Goal: Task Accomplishment & Management: Complete application form

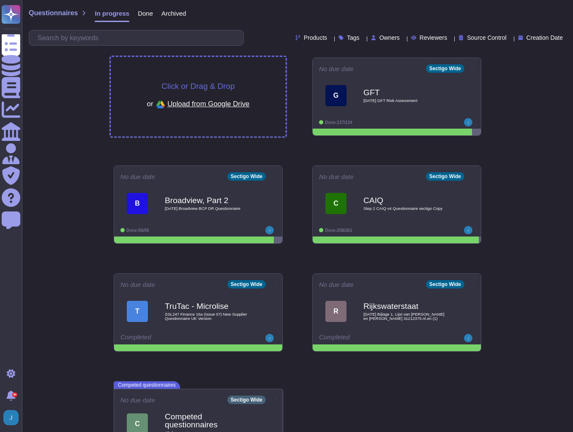
click at [197, 88] on span "Click or Drag & Drop" at bounding box center [198, 86] width 73 height 8
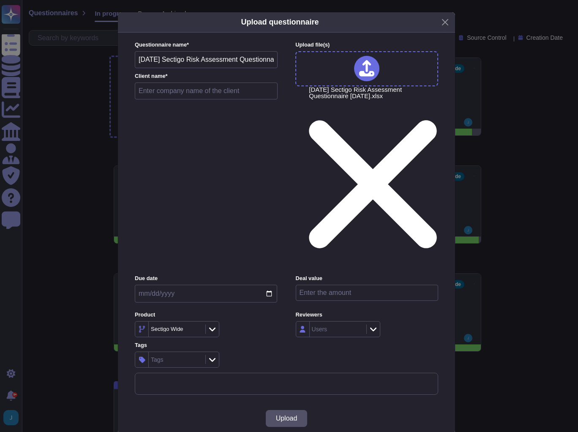
click at [161, 99] on input "text" at bounding box center [206, 90] width 143 height 17
click at [200, 99] on input "text" at bounding box center [206, 90] width 143 height 17
type input "TransUnion, Part 2"
click at [274, 410] on button "Upload" at bounding box center [287, 418] width 42 height 17
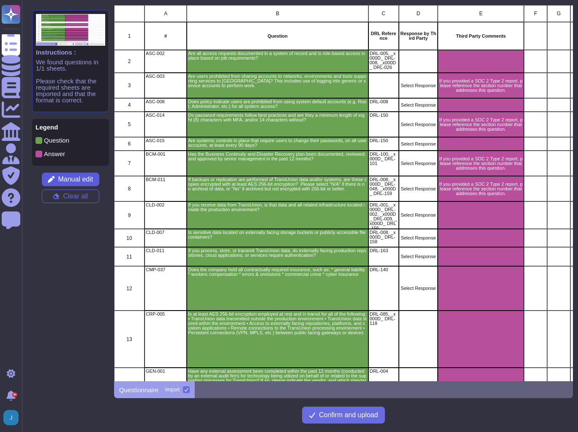
click at [79, 176] on span "Manual edit" at bounding box center [75, 179] width 35 height 7
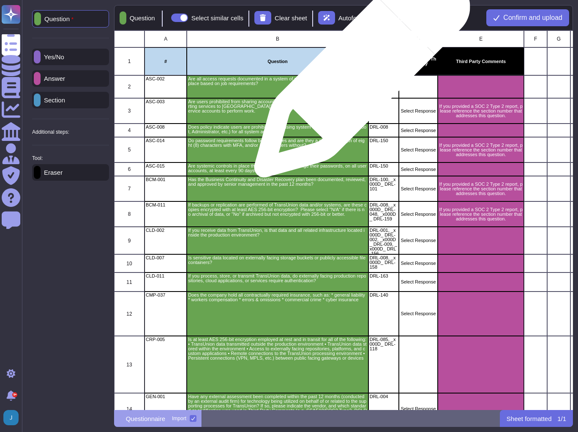
scroll to position [374, 454]
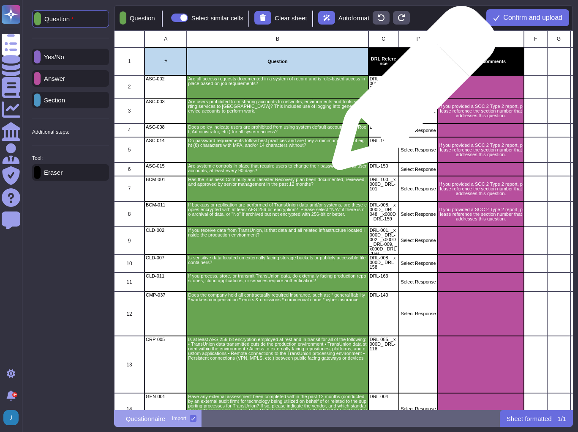
click at [411, 92] on div "grid" at bounding box center [418, 86] width 39 height 23
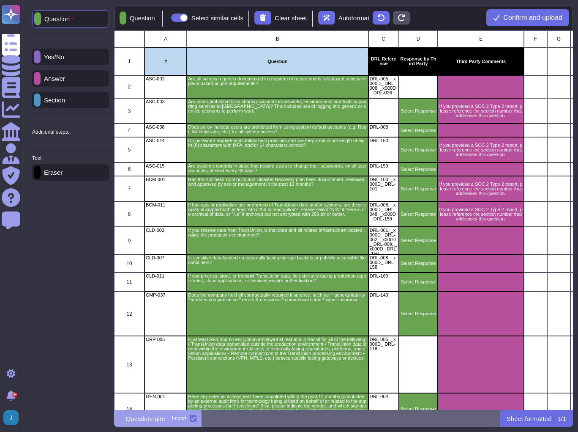
click at [78, 55] on div "Yes/No" at bounding box center [70, 57] width 77 height 16
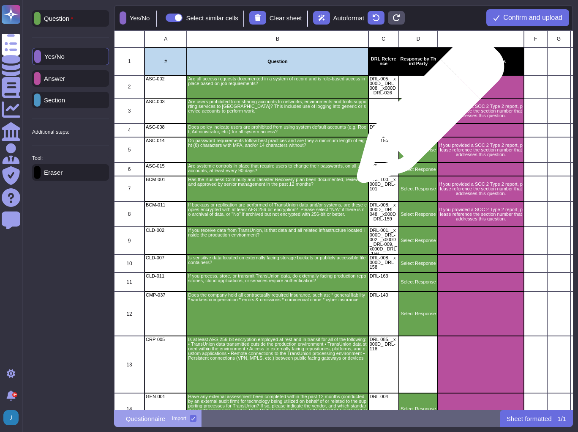
click at [427, 113] on p "Select Response" at bounding box center [418, 111] width 37 height 5
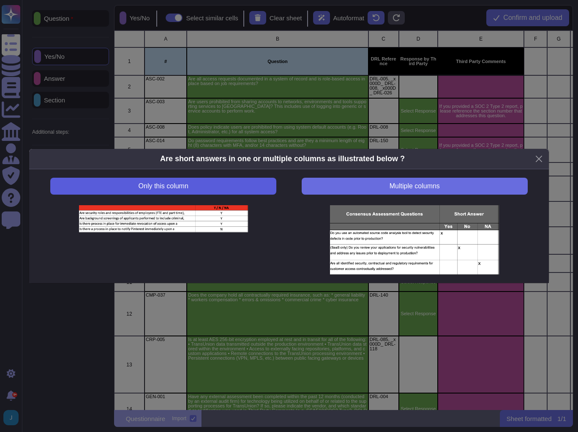
click at [206, 184] on button "Only this column" at bounding box center [163, 186] width 226 height 17
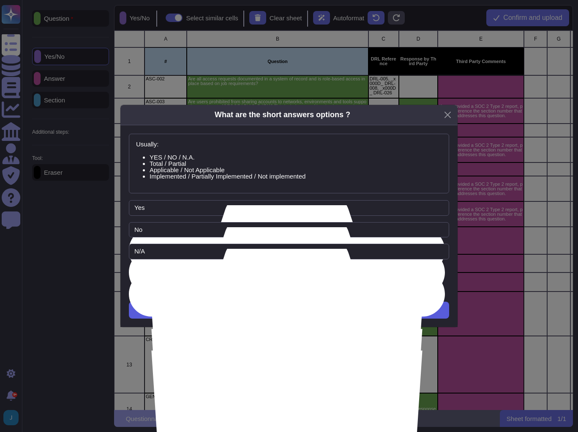
click at [296, 309] on button "Next" at bounding box center [289, 309] width 320 height 17
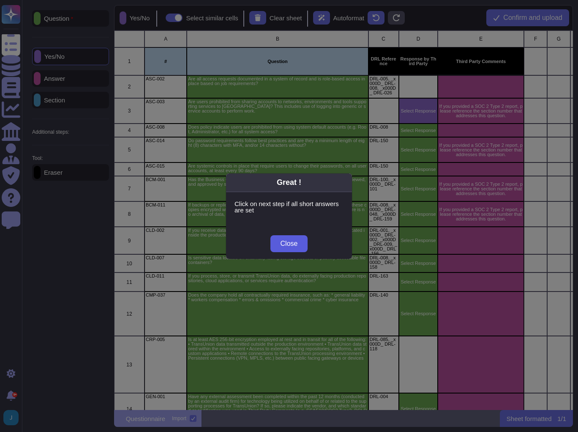
click at [295, 249] on button "Close" at bounding box center [290, 243] width 38 height 17
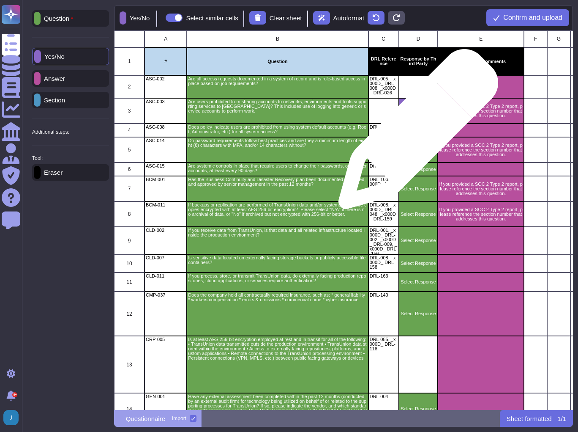
click at [415, 133] on div "Select Response" at bounding box center [418, 130] width 39 height 14
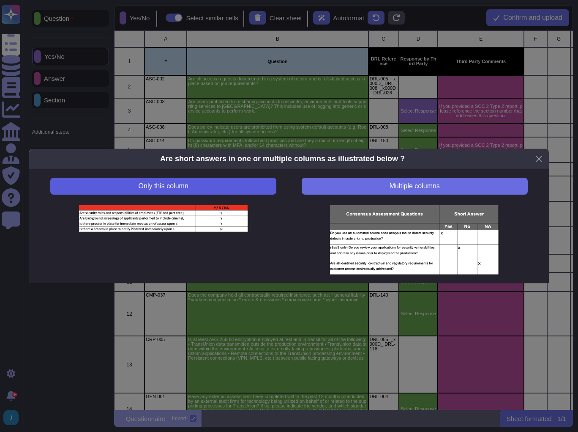
click at [259, 187] on button "Only this column" at bounding box center [163, 186] width 226 height 17
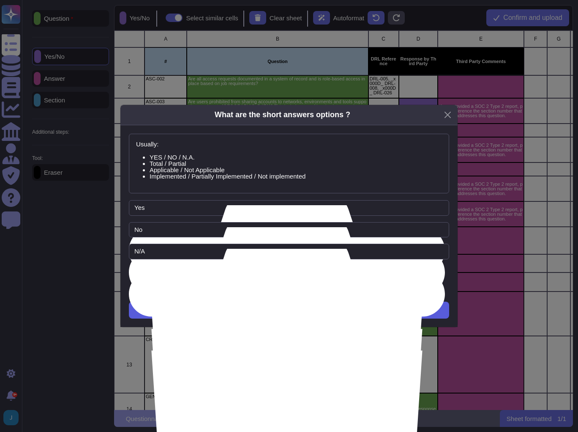
click at [267, 308] on button "Next" at bounding box center [289, 309] width 320 height 17
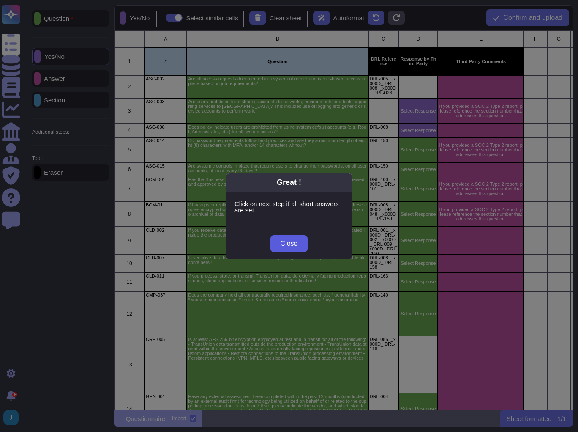
click at [293, 241] on span "Close" at bounding box center [289, 243] width 17 height 7
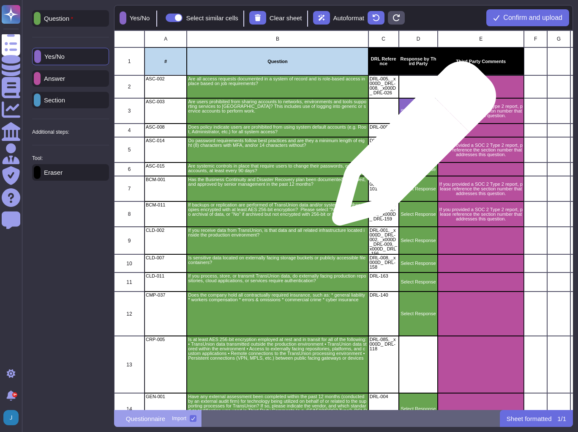
click at [411, 148] on p "Select Response" at bounding box center [418, 150] width 37 height 5
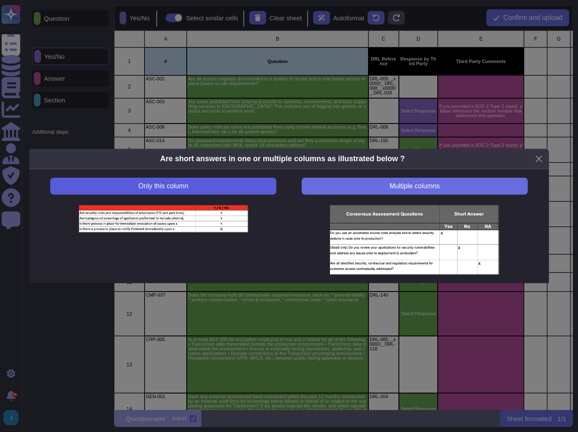
click at [216, 184] on button "Only this column" at bounding box center [163, 186] width 226 height 17
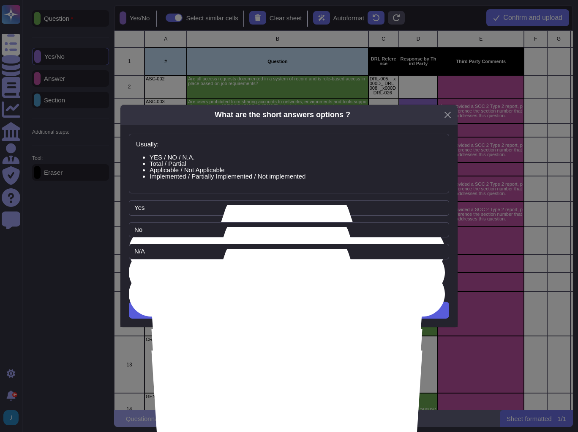
click at [289, 314] on button "Next" at bounding box center [289, 309] width 320 height 17
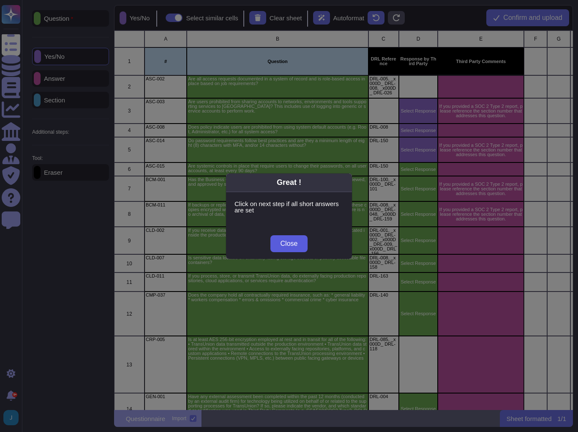
click at [294, 242] on span "Close" at bounding box center [289, 243] width 17 height 7
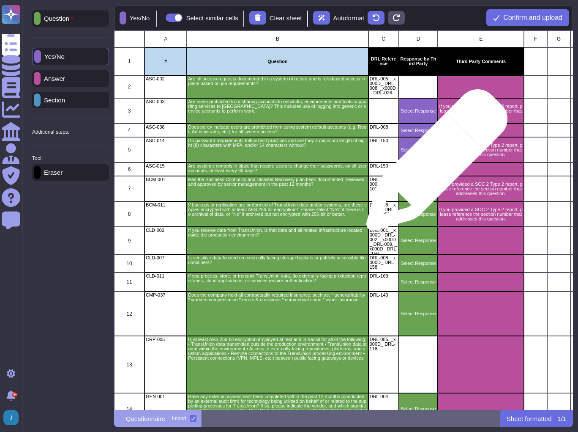
click at [434, 164] on div "Select Response" at bounding box center [418, 169] width 39 height 14
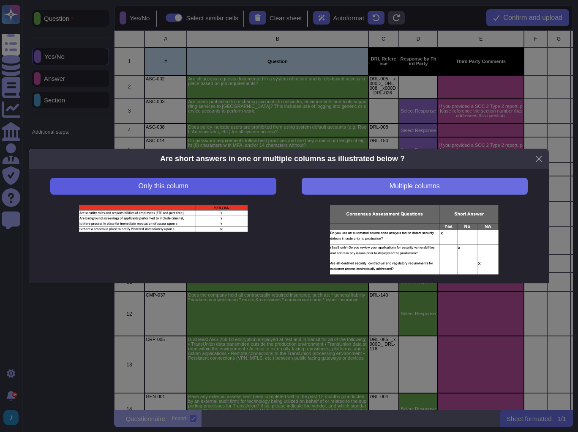
click at [235, 183] on button "Only this column" at bounding box center [163, 186] width 226 height 17
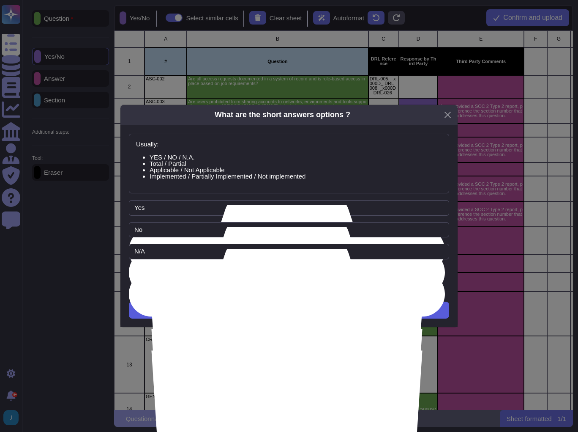
click at [274, 316] on button "Next" at bounding box center [289, 309] width 320 height 17
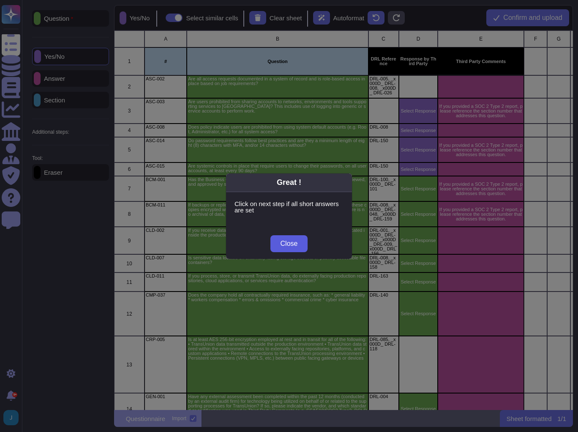
click at [293, 241] on span "Close" at bounding box center [289, 243] width 17 height 7
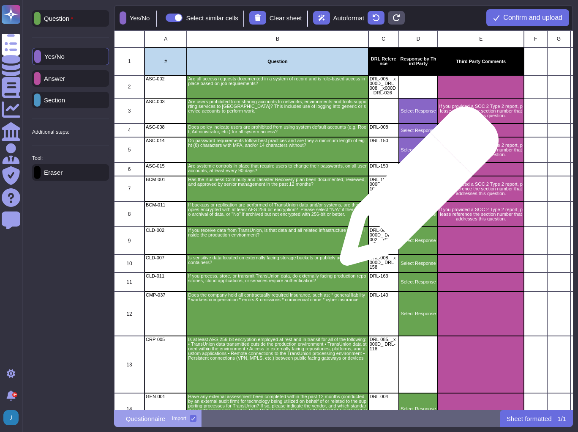
click at [416, 190] on p "Select Response" at bounding box center [418, 188] width 37 height 5
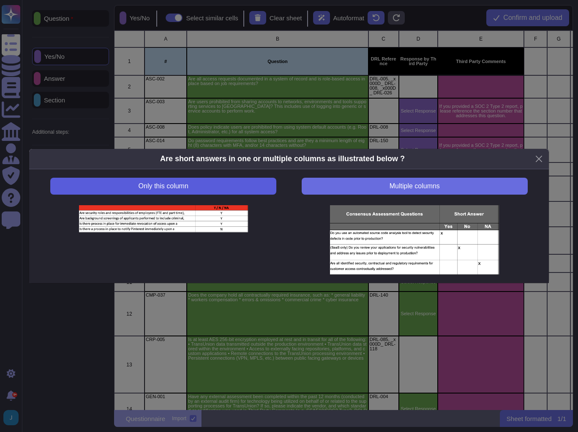
click at [241, 184] on button "Only this column" at bounding box center [163, 186] width 226 height 17
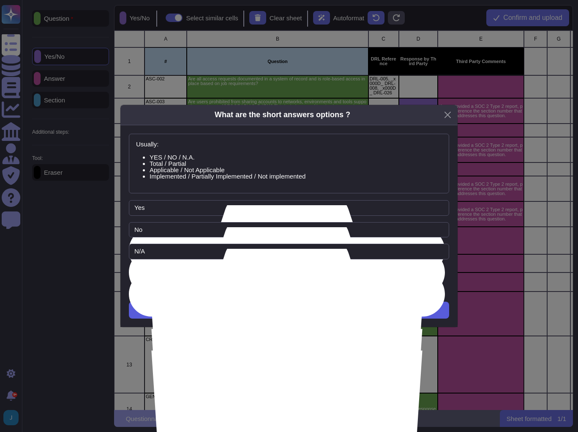
click at [255, 311] on button "Next" at bounding box center [289, 309] width 320 height 17
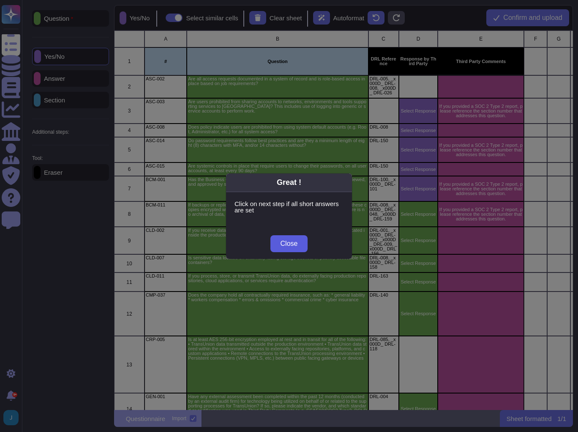
click at [293, 236] on button "Close" at bounding box center [290, 243] width 38 height 17
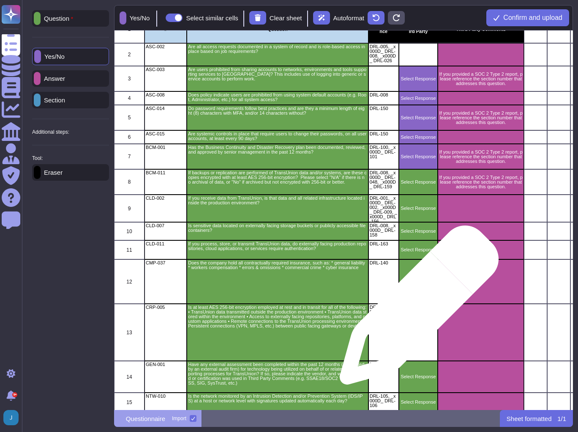
scroll to position [0, 0]
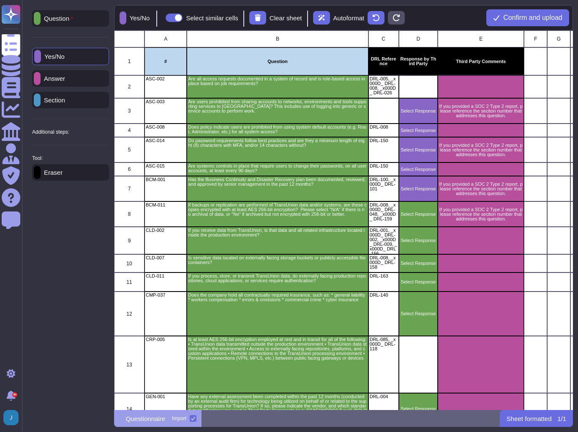
click at [77, 176] on div "Eraser" at bounding box center [70, 172] width 77 height 16
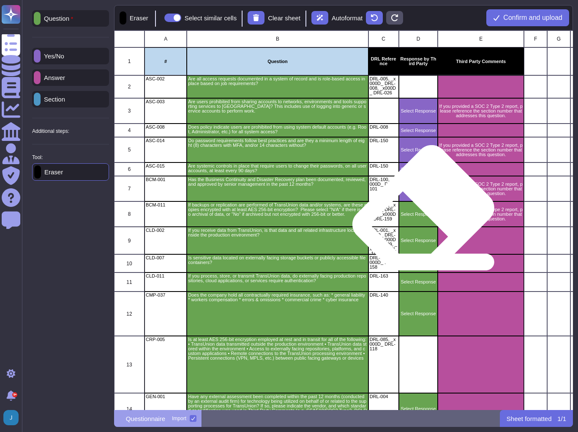
click at [423, 216] on p "Select Response" at bounding box center [418, 214] width 37 height 5
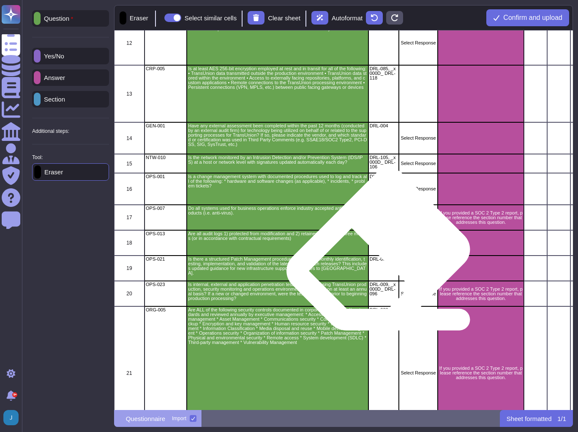
scroll to position [304, 0]
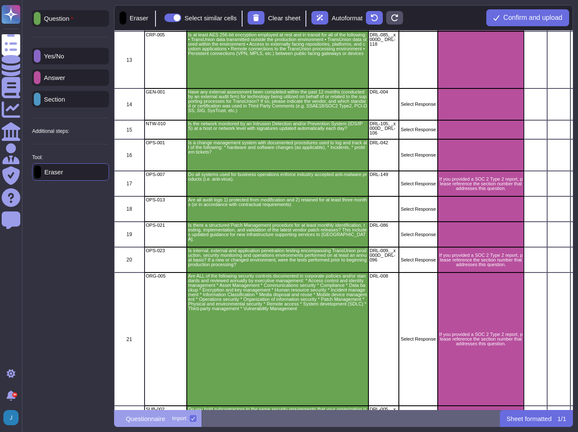
click at [58, 54] on p "Yes/No" at bounding box center [53, 56] width 24 height 6
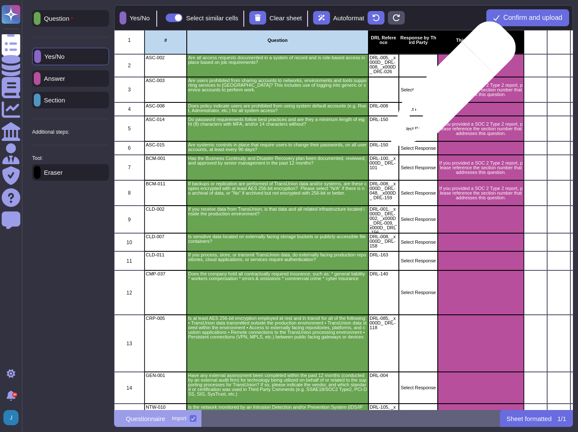
scroll to position [0, 0]
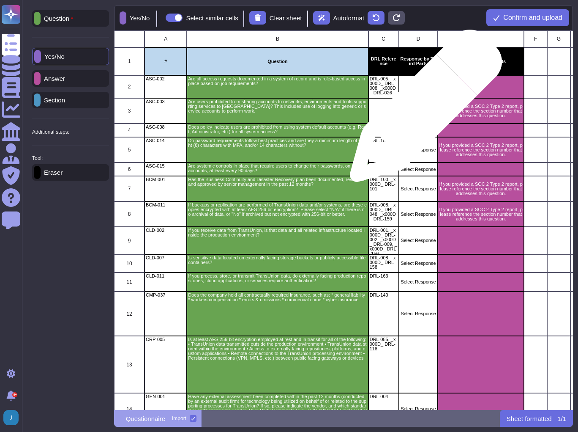
click at [423, 110] on p "Select Response" at bounding box center [418, 111] width 37 height 5
click at [422, 110] on p "Select Response" at bounding box center [418, 111] width 37 height 5
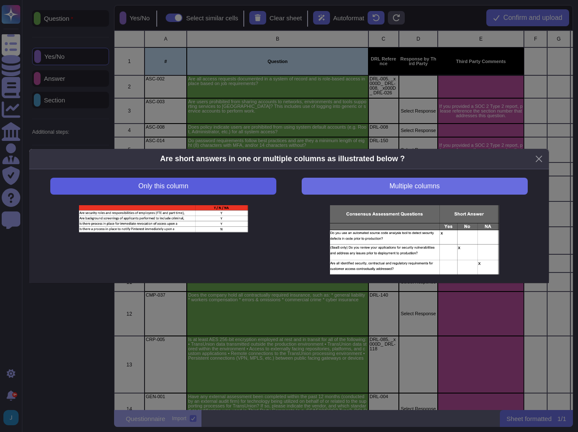
click at [238, 179] on button "Only this column" at bounding box center [163, 186] width 226 height 17
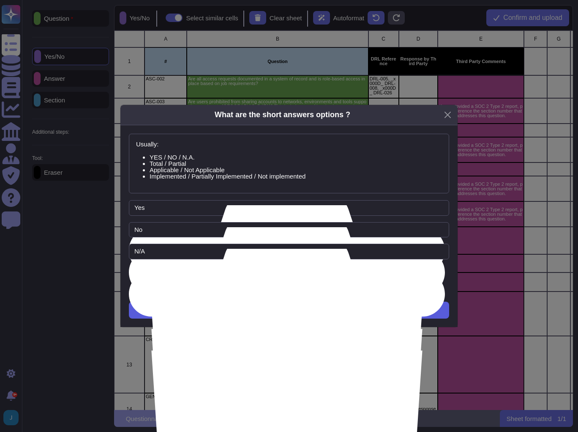
click at [248, 309] on button "Next" at bounding box center [289, 309] width 320 height 17
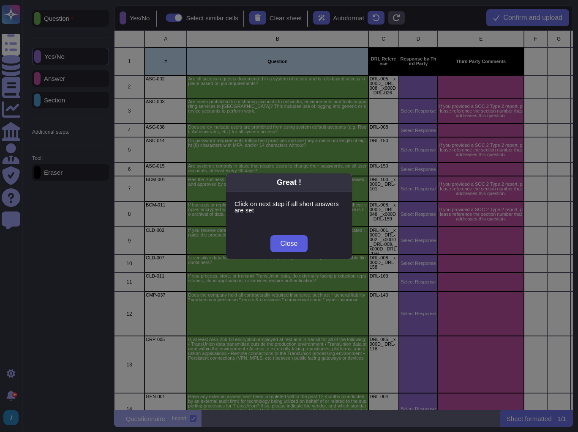
click at [285, 246] on span "Close" at bounding box center [289, 243] width 17 height 7
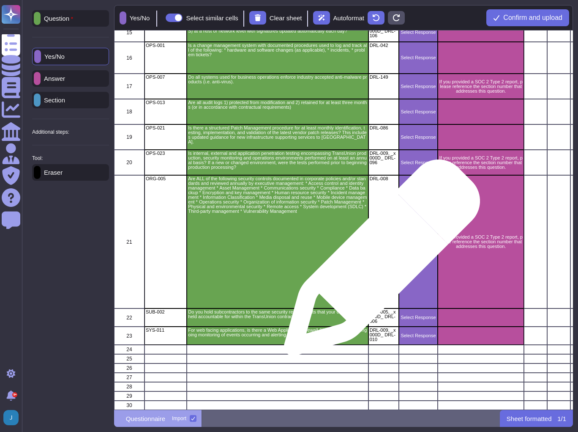
scroll to position [444, 0]
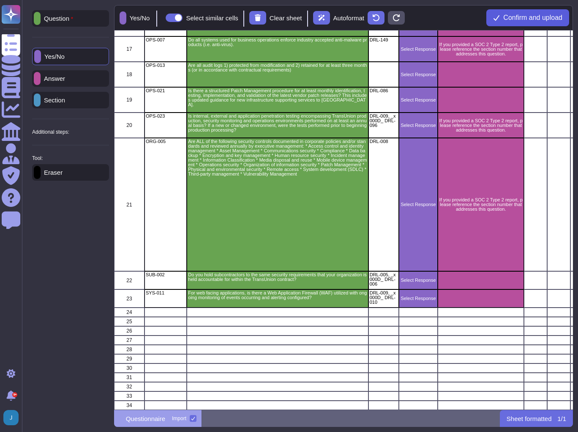
click at [518, 18] on span "Confirm and upload" at bounding box center [533, 17] width 59 height 7
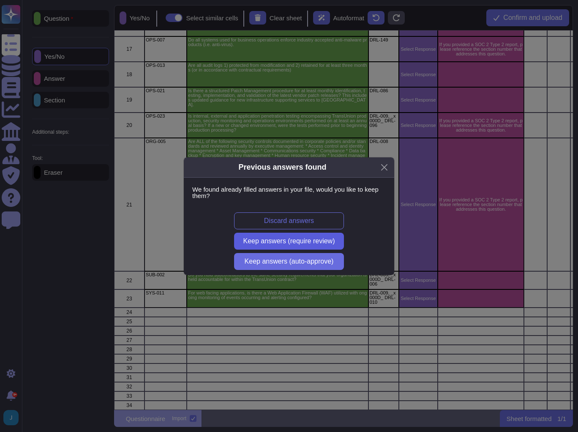
click at [305, 238] on span "Keep answers (require review)" at bounding box center [290, 241] width 92 height 7
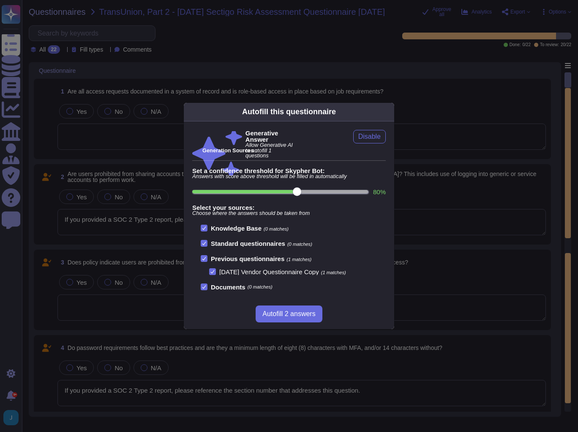
type textarea "If you provided a SOC 2 Type 2 report, please reference the section number that…"
click at [291, 312] on span "Autofill 2 answers" at bounding box center [289, 313] width 53 height 7
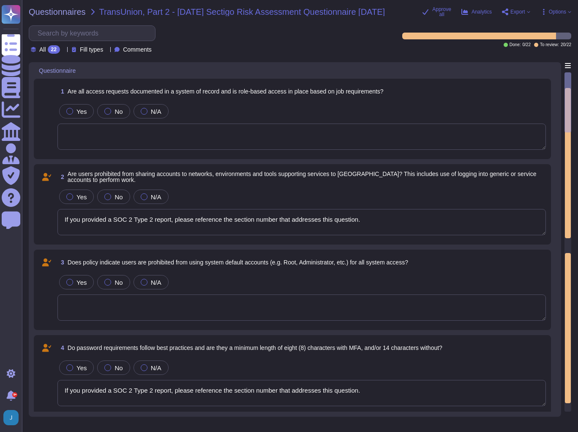
type textarea "Yes, all access requests are formally submitted through a Systems Access Reques…"
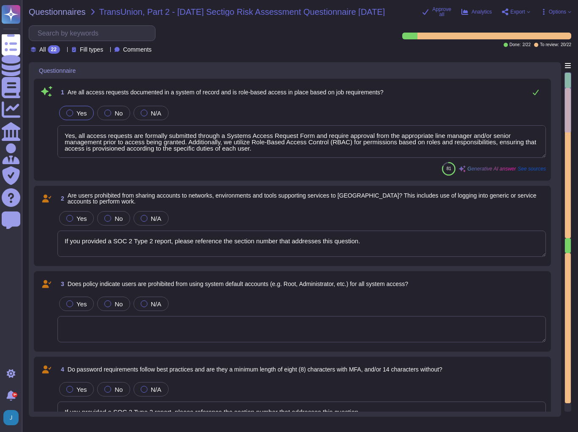
click at [259, 33] on div "All 22 Fill types Comments" at bounding box center [206, 39] width 355 height 28
click at [66, 12] on span "Questionnaires" at bounding box center [57, 12] width 57 height 8
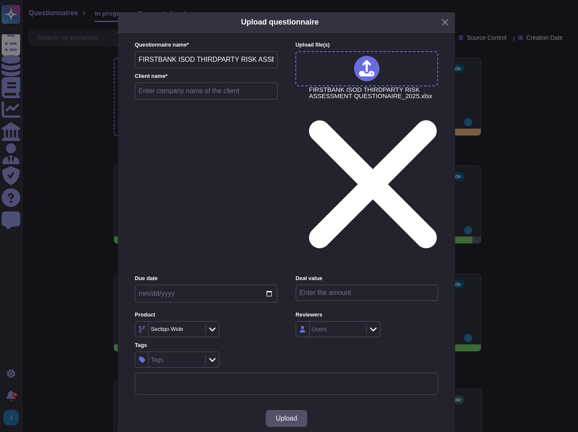
click at [185, 99] on input "text" at bounding box center [206, 90] width 143 height 17
type input "First Bank, Part 2 ([GEOGRAPHIC_DATA])"
click at [288, 415] on span "Upload" at bounding box center [287, 418] width 22 height 7
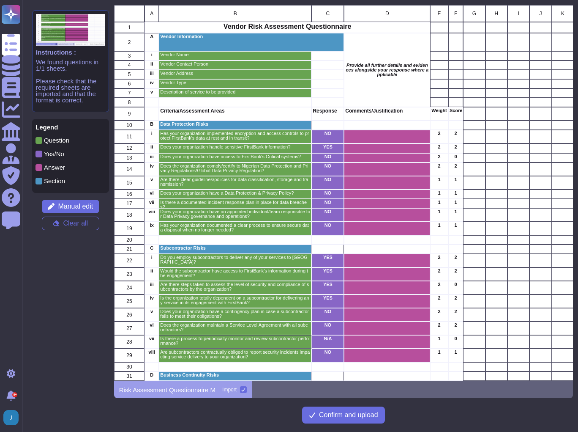
scroll to position [370, 454]
click at [324, 416] on span "Confirm and upload" at bounding box center [348, 414] width 59 height 7
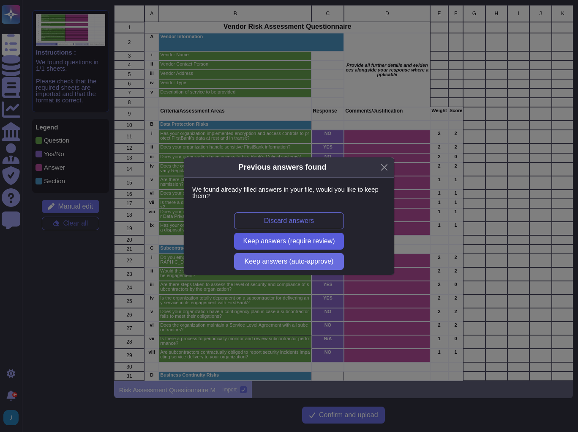
click at [271, 240] on span "Keep answers (require review)" at bounding box center [290, 241] width 92 height 7
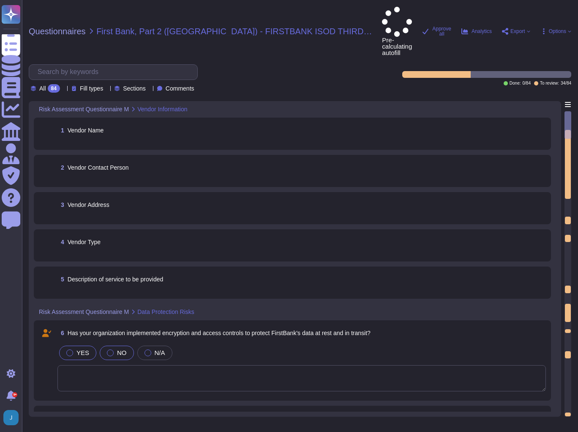
click at [74, 349] on label "YES" at bounding box center [77, 352] width 23 height 7
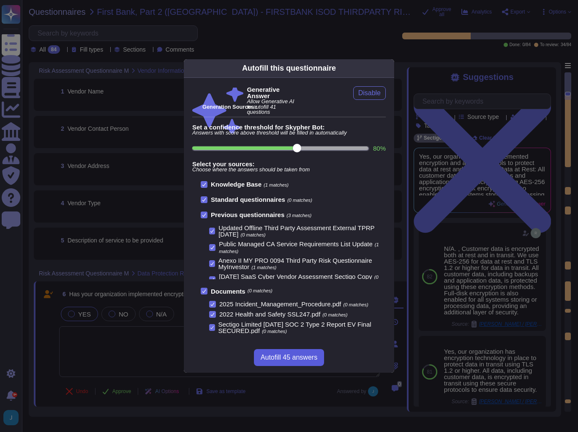
click at [295, 359] on span "Autofill 45 answers" at bounding box center [289, 357] width 57 height 7
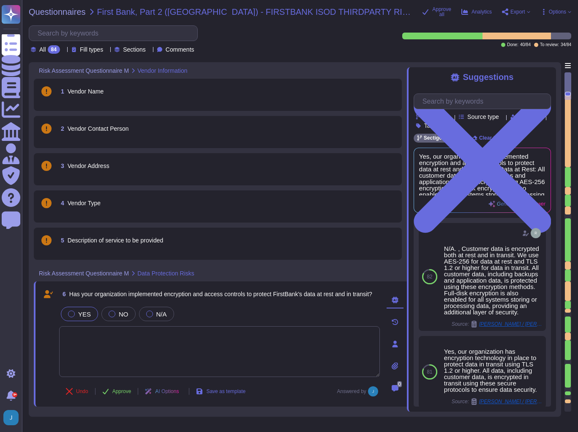
click at [102, 96] on span "1 Vendor Name" at bounding box center [81, 91] width 46 height 15
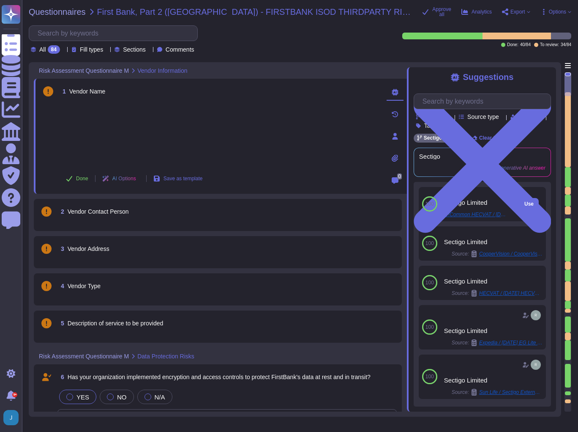
click at [438, 198] on div "100" at bounding box center [430, 204] width 22 height 34
click at [525, 205] on span "Use" at bounding box center [529, 203] width 9 height 5
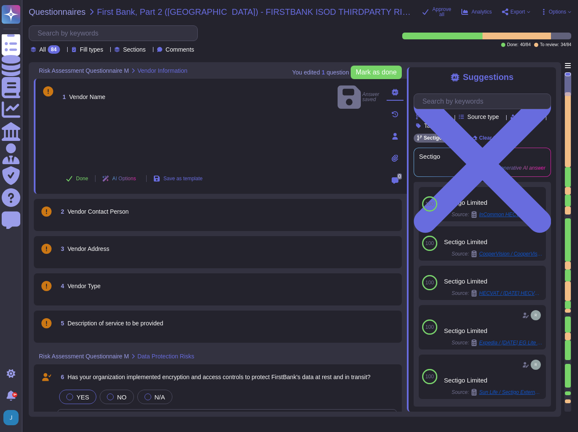
click at [224, 118] on div at bounding box center [219, 139] width 321 height 51
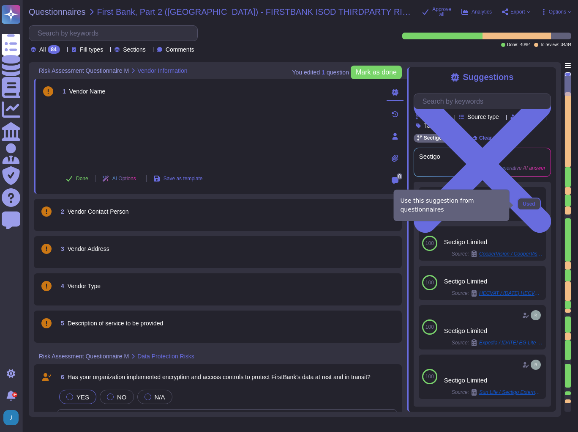
click at [524, 203] on span "Used" at bounding box center [529, 203] width 12 height 5
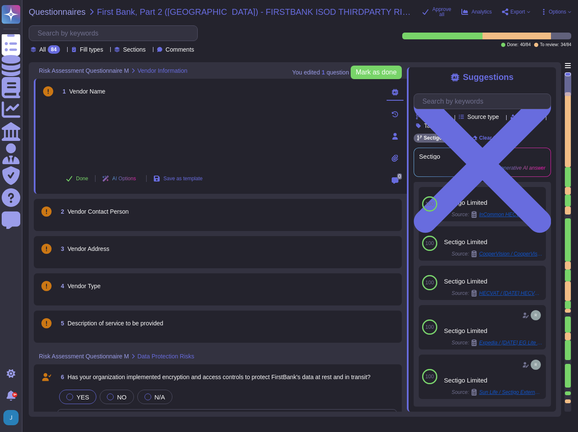
click at [200, 146] on div at bounding box center [219, 133] width 321 height 63
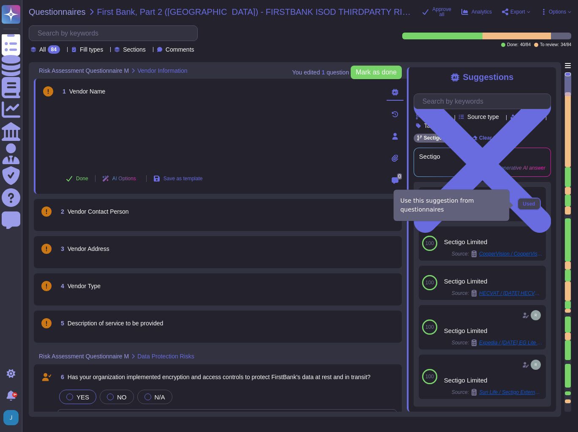
click at [525, 203] on span "Used" at bounding box center [529, 203] width 12 height 5
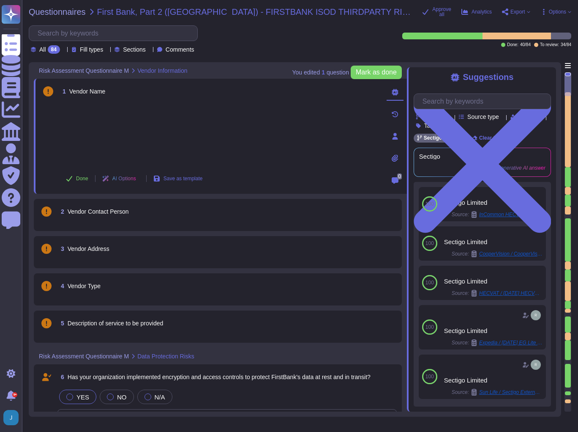
click at [120, 123] on div at bounding box center [219, 133] width 321 height 63
click at [98, 114] on div at bounding box center [219, 133] width 321 height 63
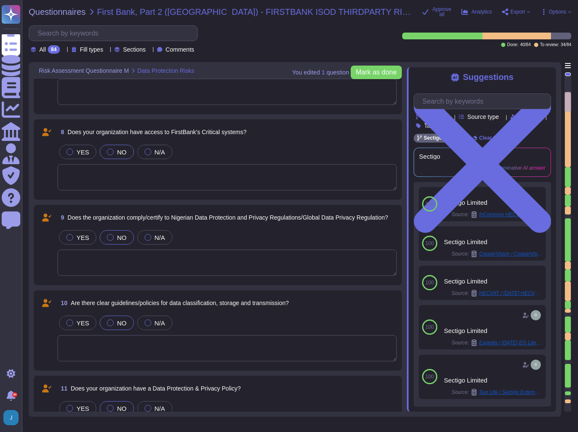
scroll to position [406, 0]
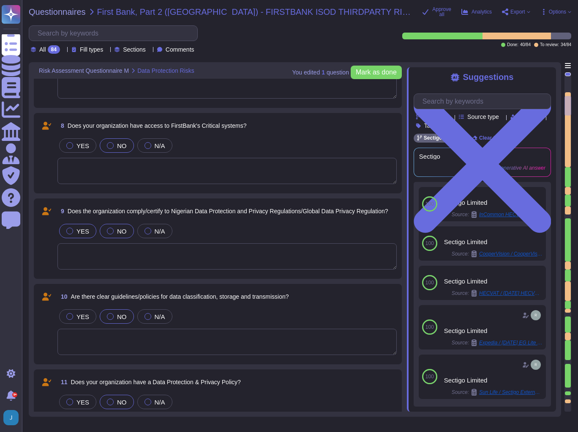
click at [66, 233] on div "YES" at bounding box center [77, 231] width 37 height 14
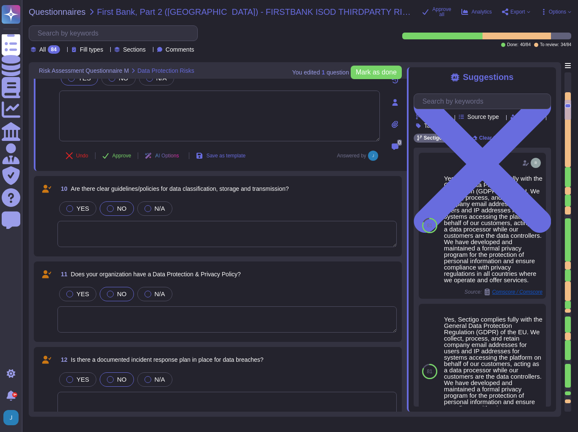
scroll to position [575, 0]
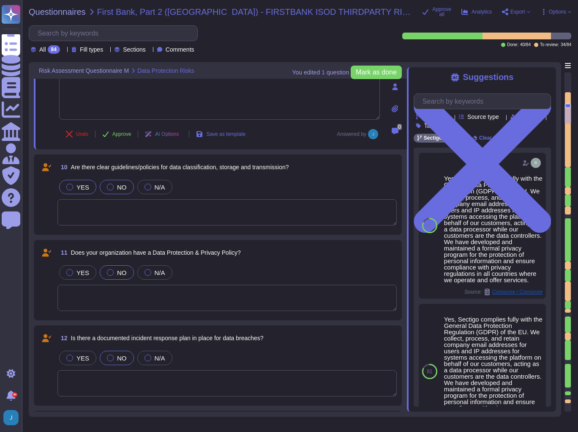
click at [73, 188] on label "YES" at bounding box center [77, 187] width 23 height 7
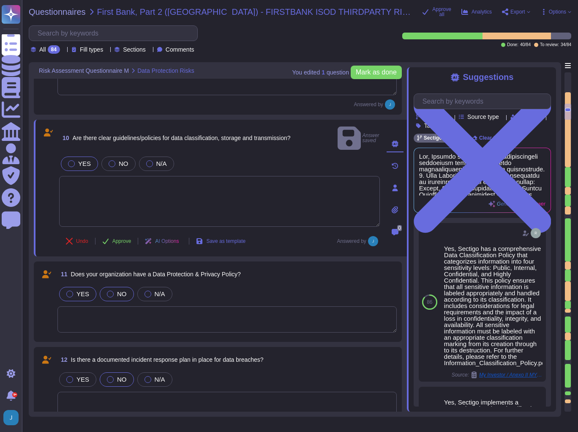
click at [73, 287] on div "YES" at bounding box center [77, 294] width 37 height 14
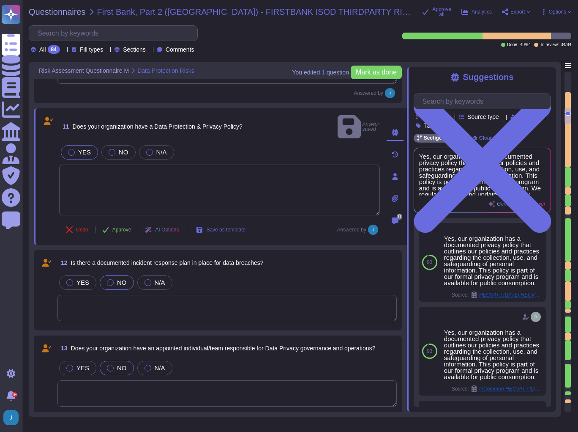
scroll to position [710, 0]
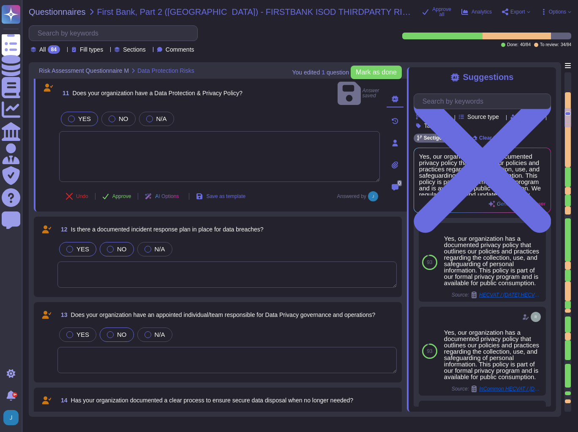
click at [74, 246] on label "YES" at bounding box center [77, 249] width 23 height 7
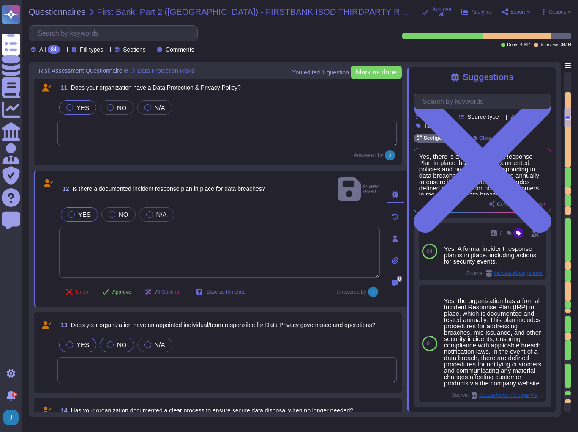
click at [75, 341] on label "YES" at bounding box center [77, 344] width 23 height 7
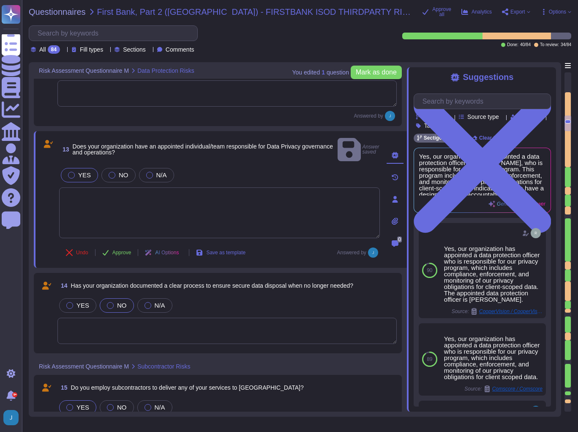
scroll to position [846, 0]
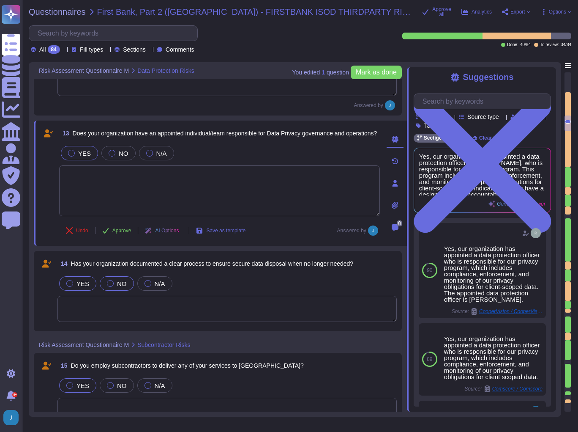
click at [74, 285] on label "YES" at bounding box center [77, 283] width 23 height 7
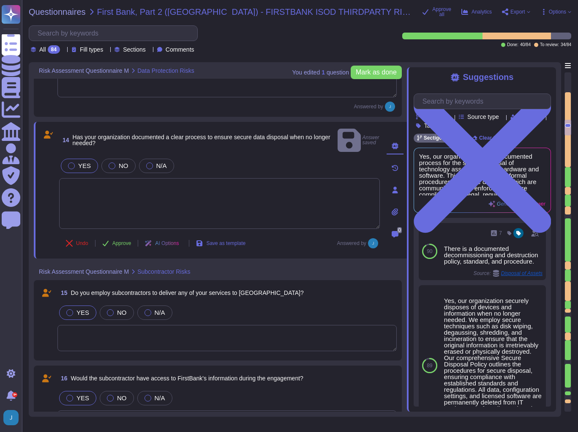
scroll to position [947, 0]
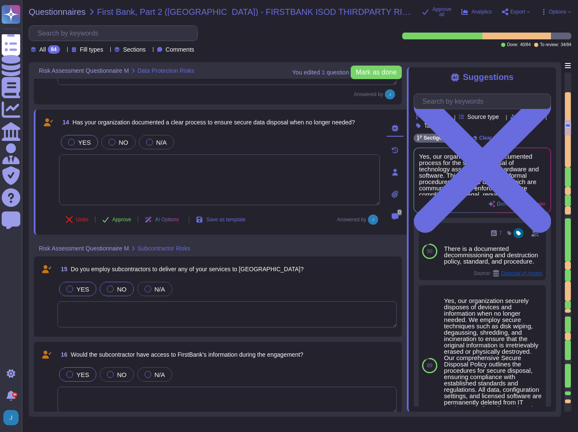
click at [112, 288] on label "NO" at bounding box center [117, 288] width 20 height 7
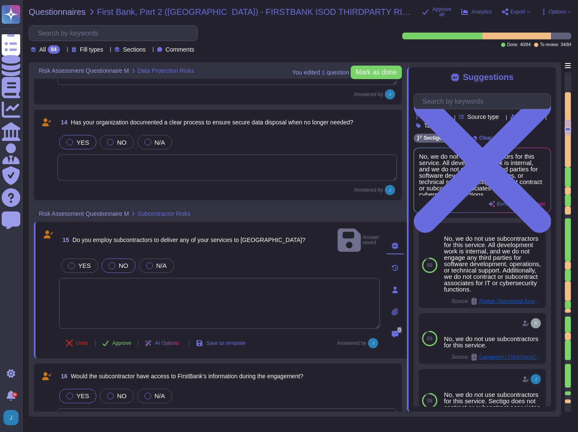
click at [94, 290] on textarea at bounding box center [219, 303] width 321 height 51
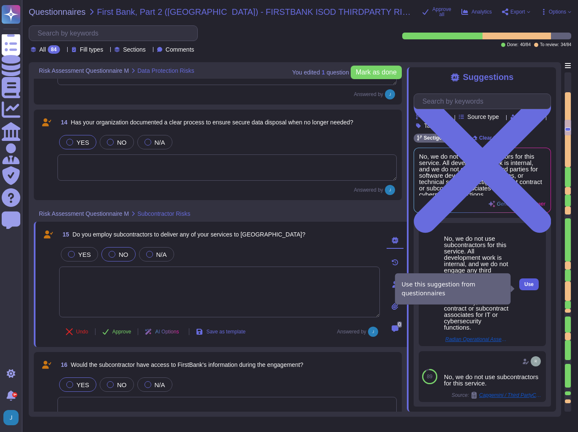
click at [525, 287] on span "Use" at bounding box center [529, 284] width 9 height 5
type textarea "No, we do not use subcontractors for this service. All development work is inte…"
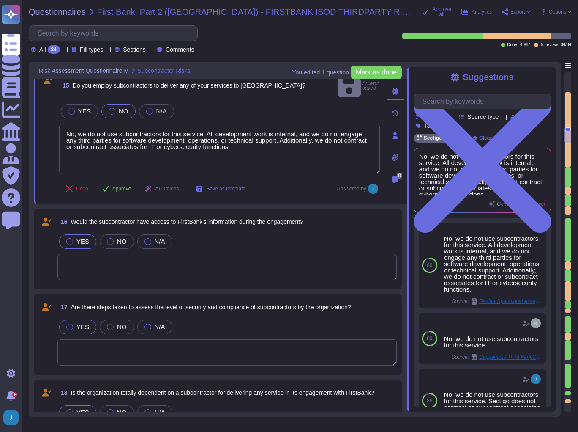
scroll to position [1082, 0]
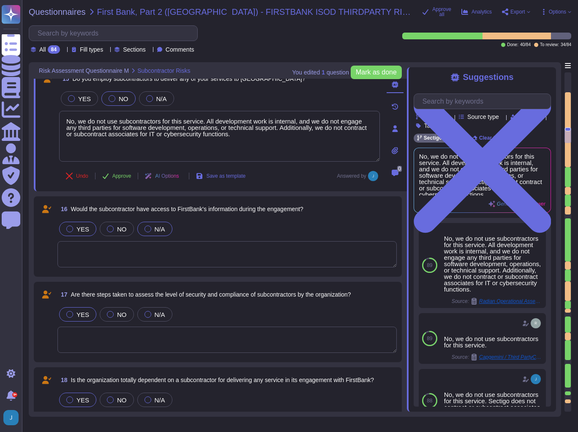
click at [147, 226] on div at bounding box center [148, 228] width 7 height 7
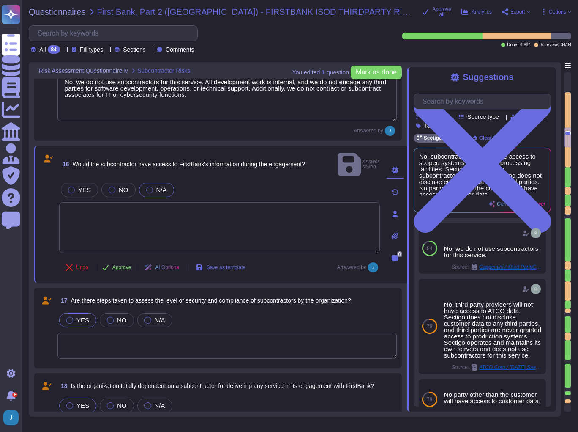
scroll to position [1218, 0]
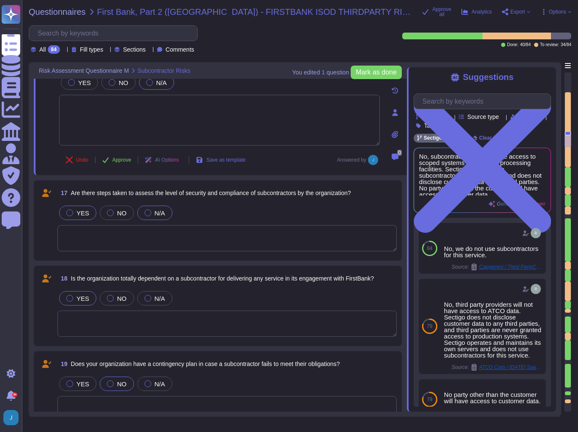
click at [155, 209] on span "N/A" at bounding box center [160, 212] width 11 height 7
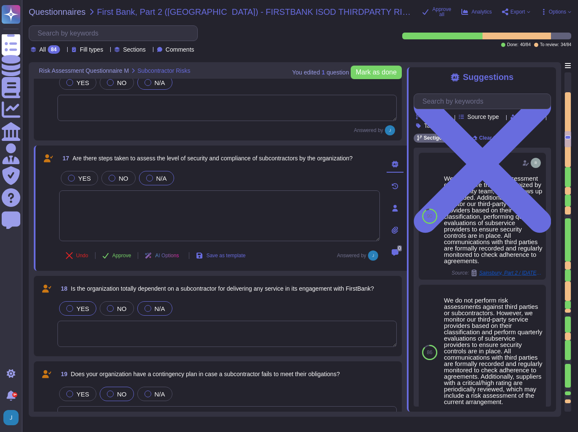
click at [147, 309] on div at bounding box center [148, 308] width 7 height 7
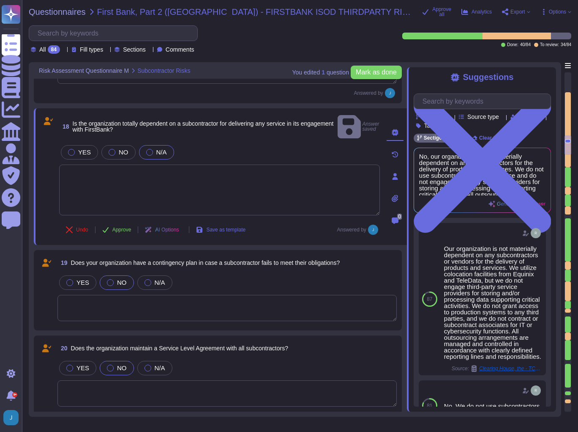
scroll to position [1353, 0]
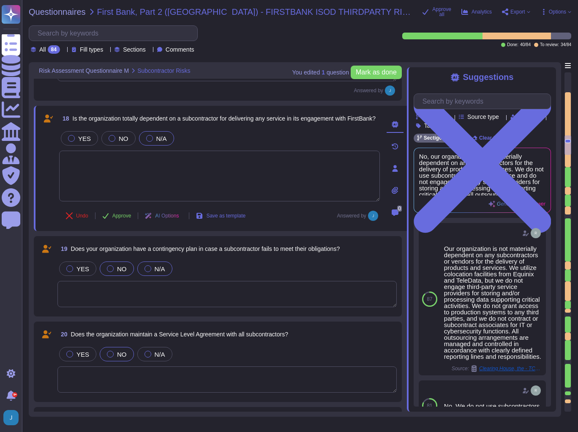
click at [156, 265] on span "N/A" at bounding box center [160, 268] width 11 height 7
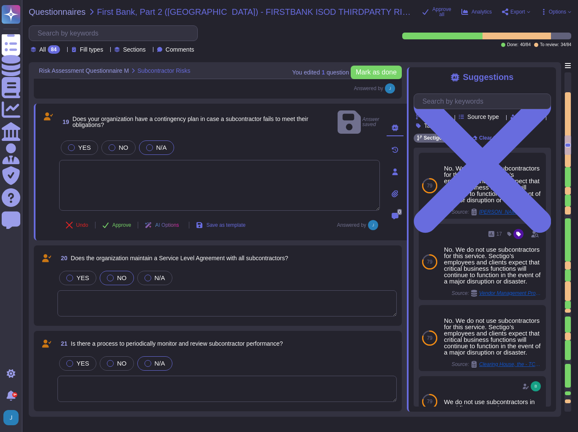
scroll to position [1454, 0]
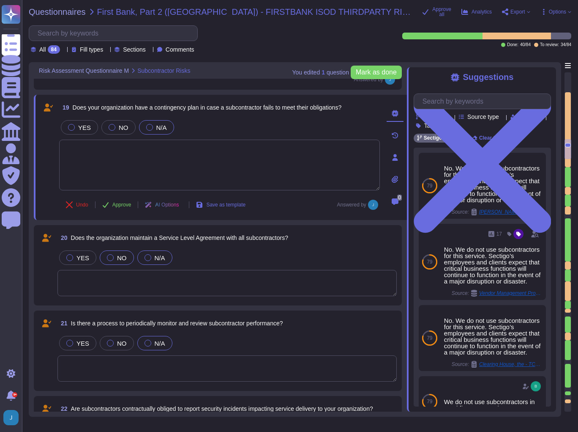
click at [155, 257] on span "N/A" at bounding box center [160, 257] width 11 height 7
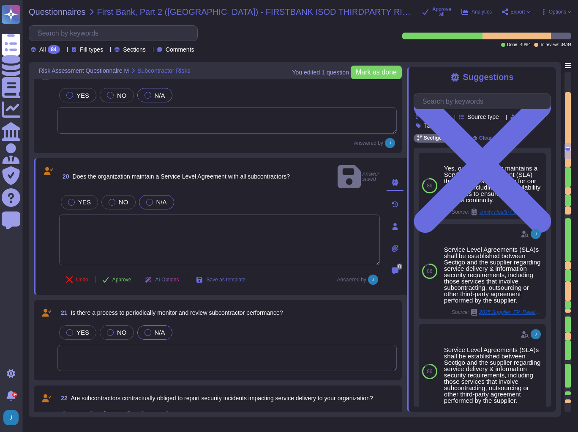
type textarea "Yes, critical systems and information are regularly backed up to ensure busines…"
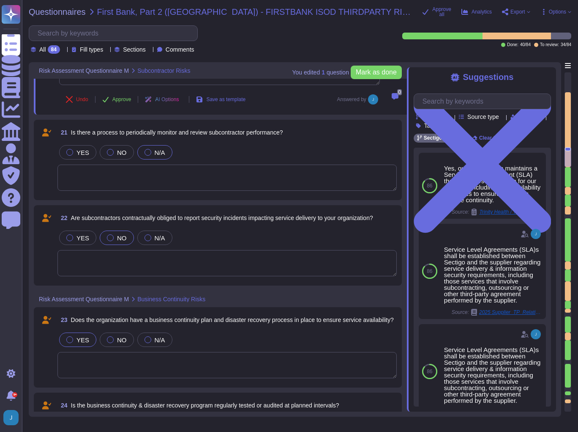
type textarea "We have a well-defined Business Continuity and Disaster Recovery Policy. Our or…"
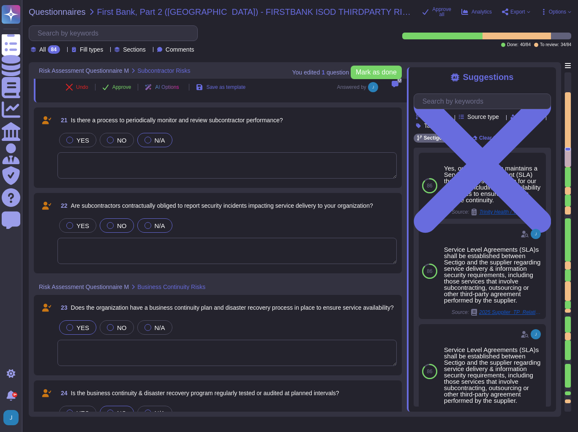
click at [155, 226] on span "N/A" at bounding box center [160, 225] width 11 height 7
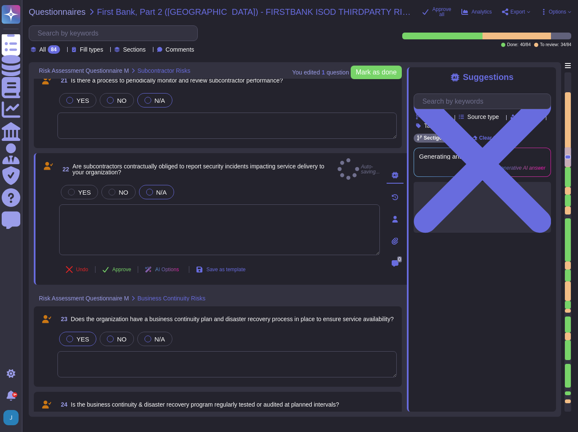
type textarea "We have a well-defined Business Continuity and Disaster Recovery Policy. Our or…"
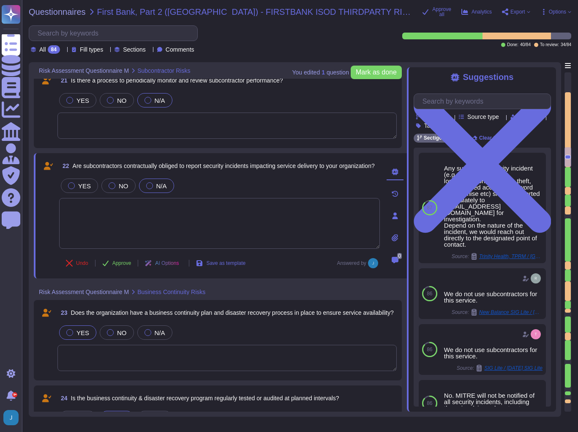
click at [77, 330] on span "YES" at bounding box center [83, 332] width 13 height 7
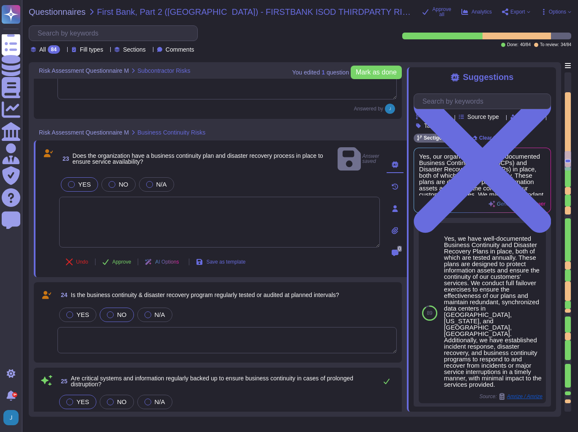
scroll to position [1793, 0]
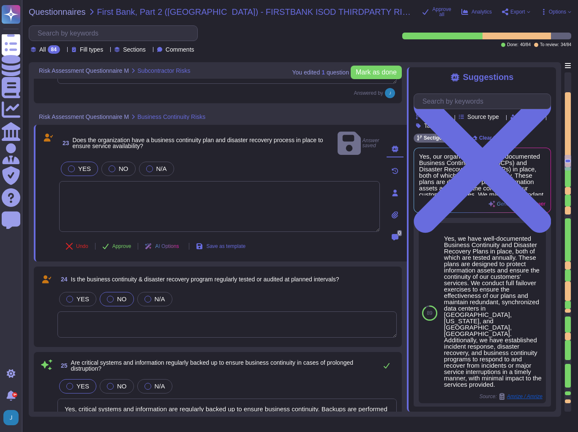
type textarea "Sectigo is equipped to operate effectively even when physical locations are shu…"
click at [75, 296] on label "YES" at bounding box center [77, 299] width 23 height 7
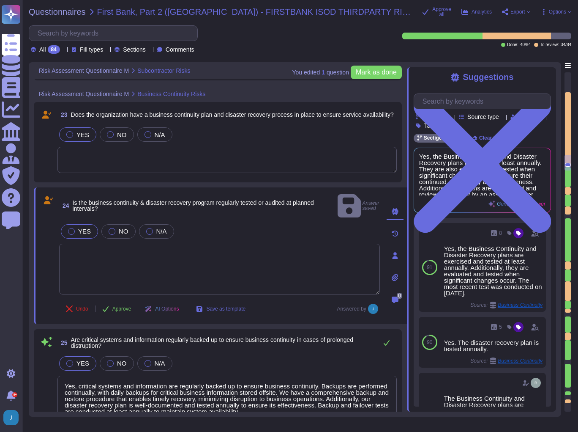
scroll to position [1928, 0]
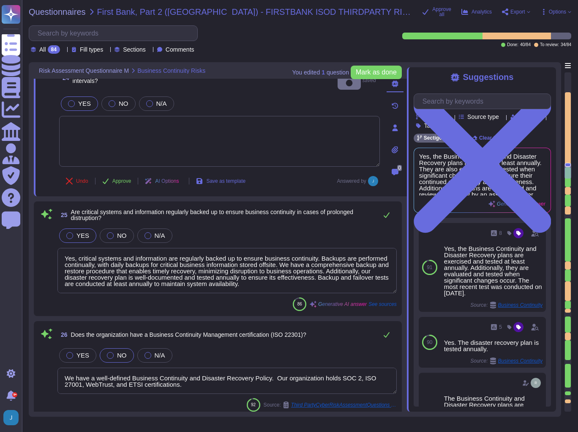
type textarea "Yes, our organization has defined a Recovery Point Objective (RPO) for the syst…"
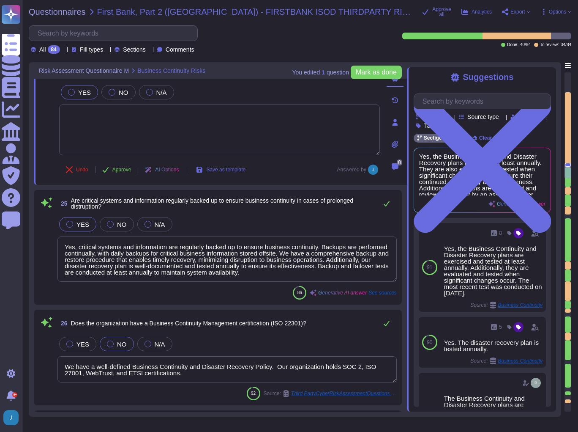
scroll to position [0, 0]
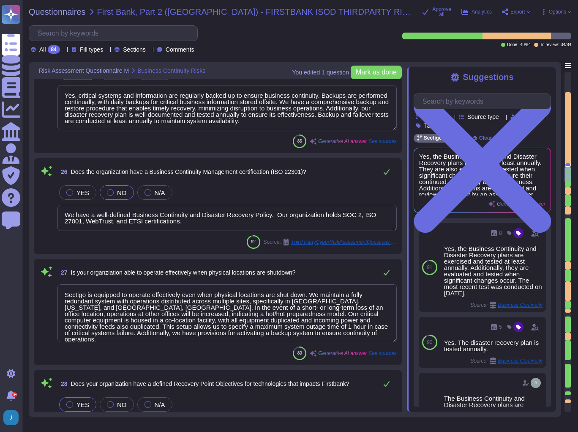
type textarea "Yes, our organization has defined Recovery Time Objectives (RTO) for all system…"
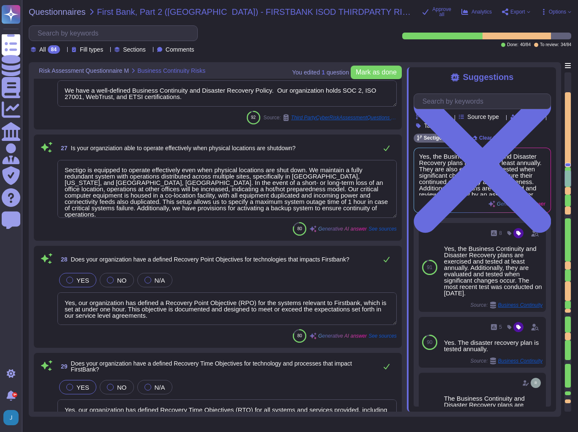
scroll to position [2232, 0]
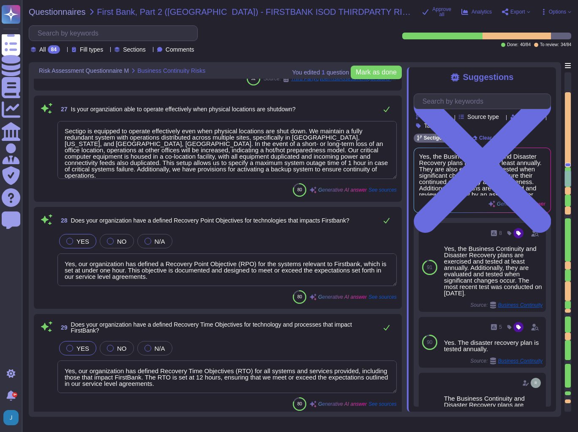
type textarea "Yes, our organization undergoes annual audits conducted by independent third-pa…"
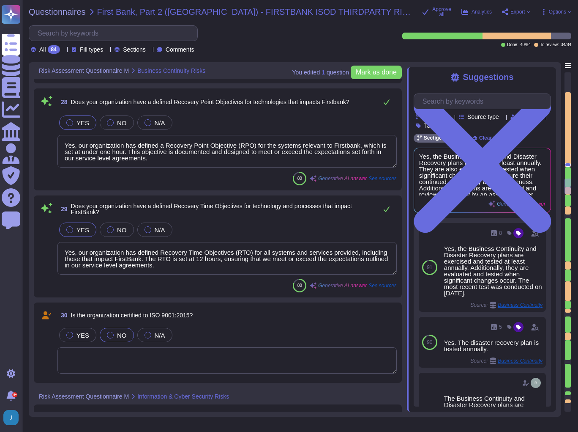
type textarea "Yes, our organization is ISO 27001 certified and holds a valid ISO/IEC 27001 ce…"
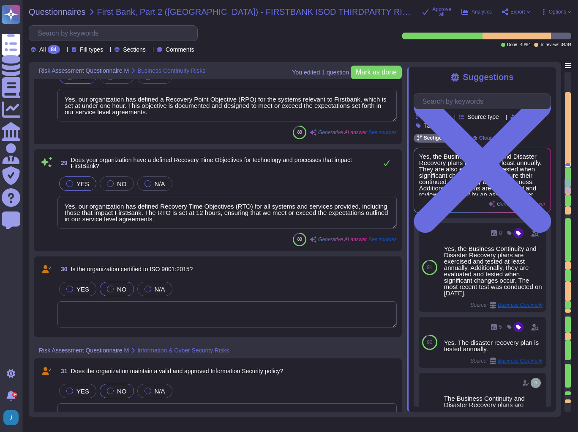
scroll to position [2402, 0]
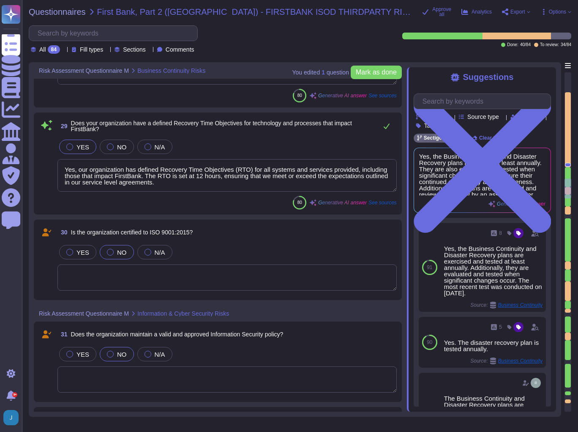
type textarea "The organization does not have PCI DSS certification. We undergo a successful P…"
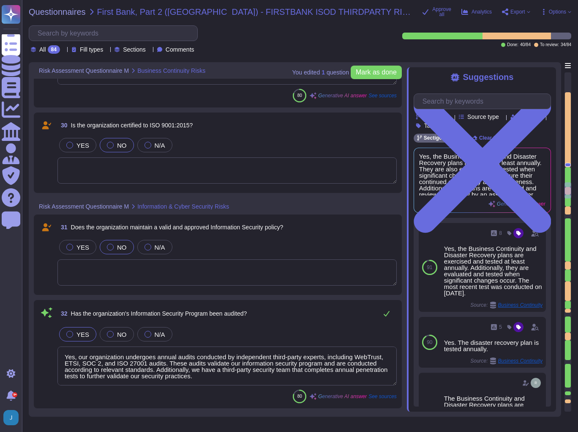
scroll to position [2537, 0]
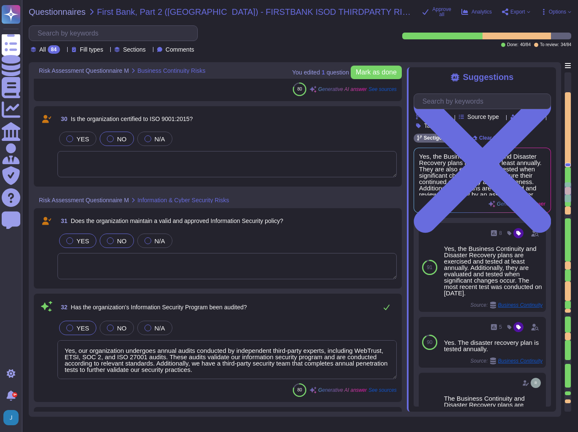
click at [69, 241] on div at bounding box center [69, 240] width 7 height 7
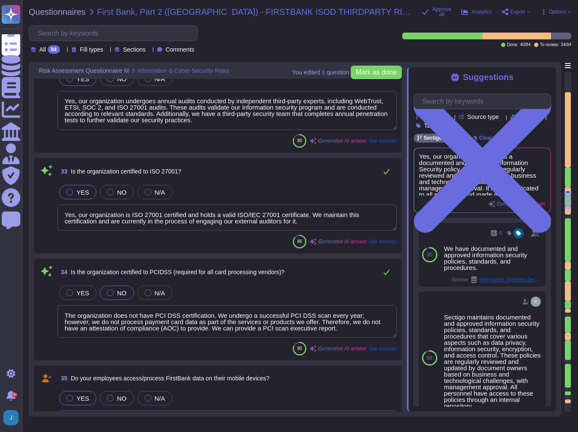
scroll to position [2841, 0]
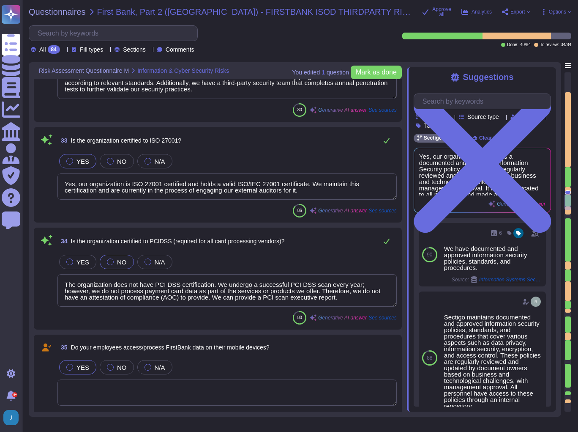
type textarea "Yes, our organization has a comprehensive process to monitor the actions of use…"
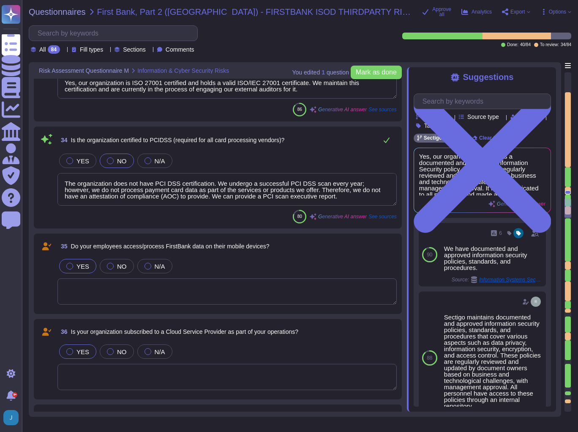
scroll to position [2943, 0]
click at [118, 251] on span "35 Do your employees access/process FirstBank data on their mobile devices?" at bounding box center [164, 245] width 212 height 15
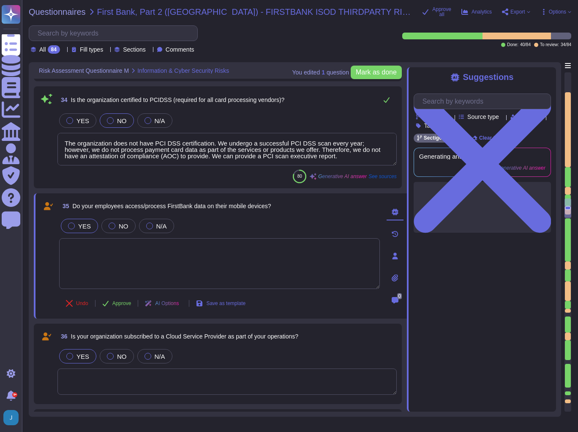
type textarea "Yes, our organization has a comprehensive process to monitor the actions of use…"
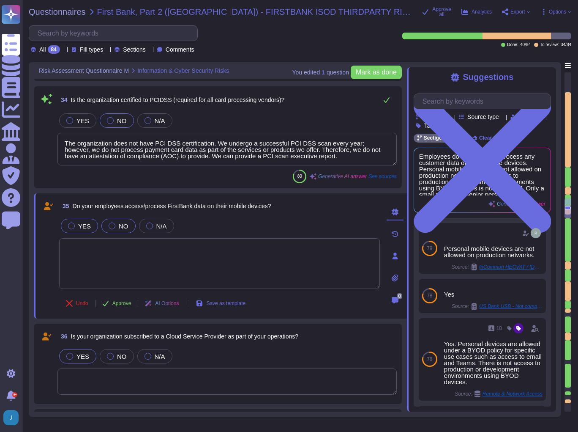
click at [113, 229] on div "NO" at bounding box center [118, 226] width 34 height 14
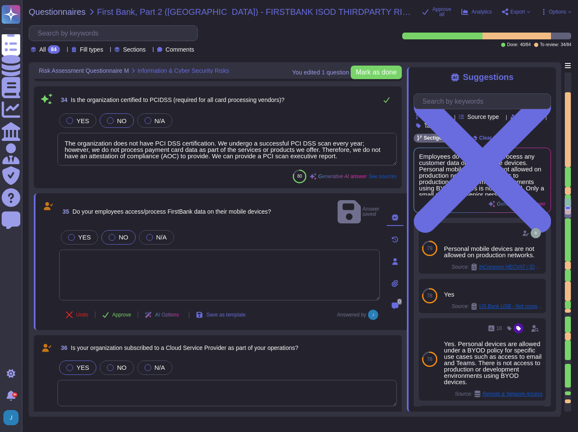
click at [108, 209] on span "35 Do your employees access/process FirstBank data on their mobile devices?" at bounding box center [165, 211] width 212 height 15
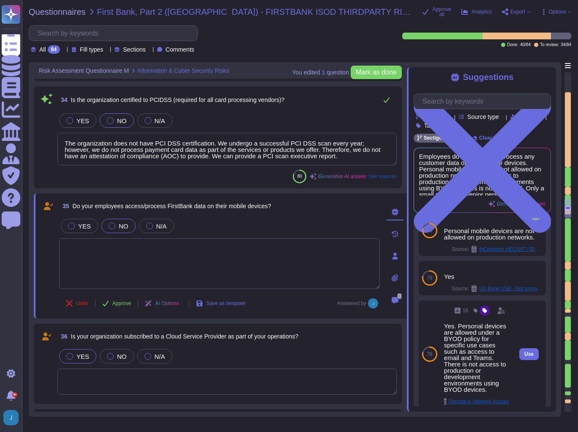
scroll to position [34, 0]
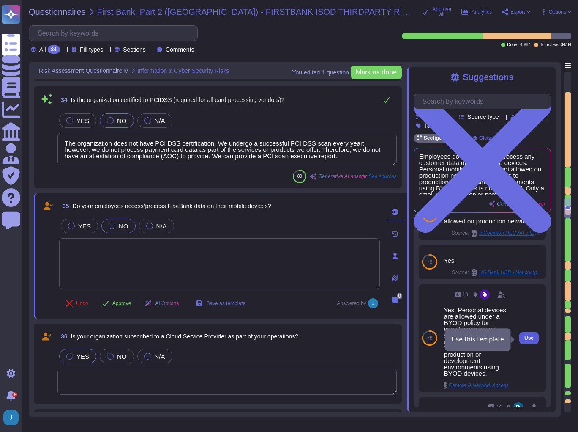
click at [525, 337] on span "Use" at bounding box center [529, 337] width 9 height 5
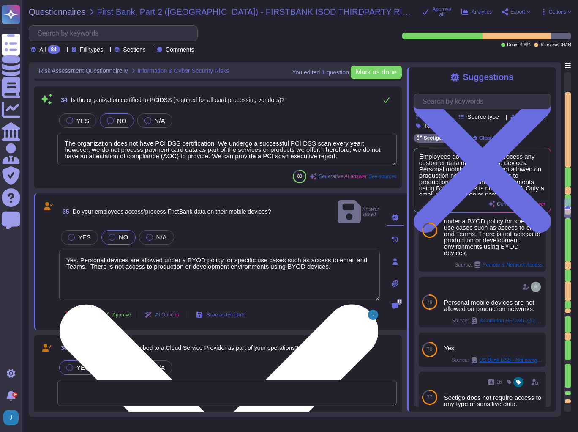
drag, startPoint x: 80, startPoint y: 248, endPoint x: 64, endPoint y: 248, distance: 15.6
click at [64, 249] on textarea "Yes. Personal devices are allowed under a BYOD policy for specific use cases su…" at bounding box center [219, 274] width 321 height 51
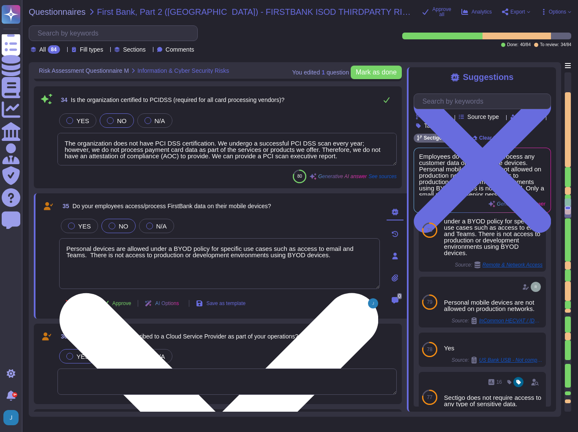
click at [97, 252] on textarea "Personal devices are allowed under a BYOD policy for specific use cases such as…" at bounding box center [219, 263] width 321 height 51
type textarea "Personal devices are allowed under a BYOD policy for specific use cases such as…"
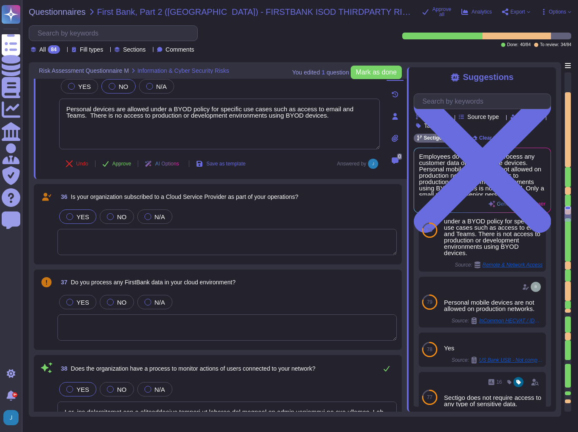
type textarea "Yes, our organization has a formal, standard patching process in place that inc…"
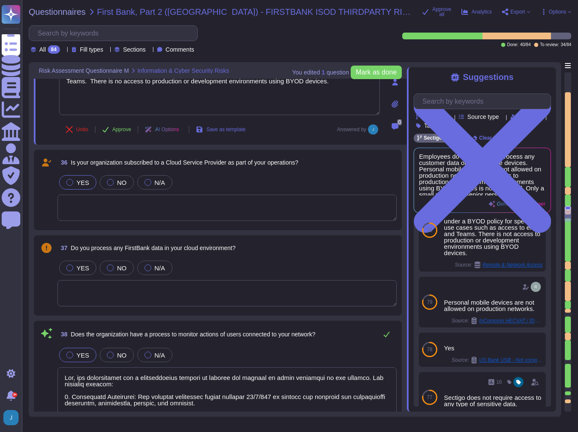
scroll to position [3112, 0]
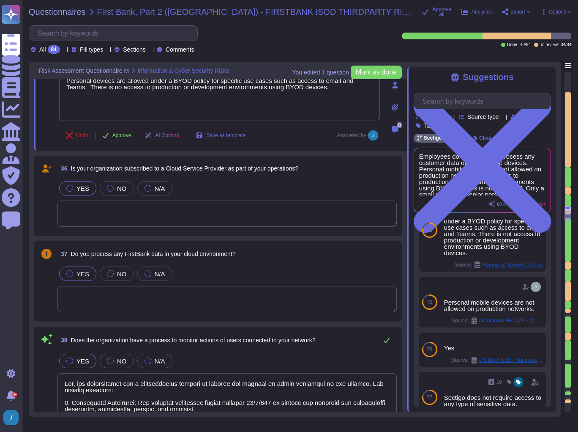
type textarea "Personal devices are allowed under a BYOD policy for specific use cases such as…"
click at [74, 270] on label "YES" at bounding box center [77, 273] width 23 height 7
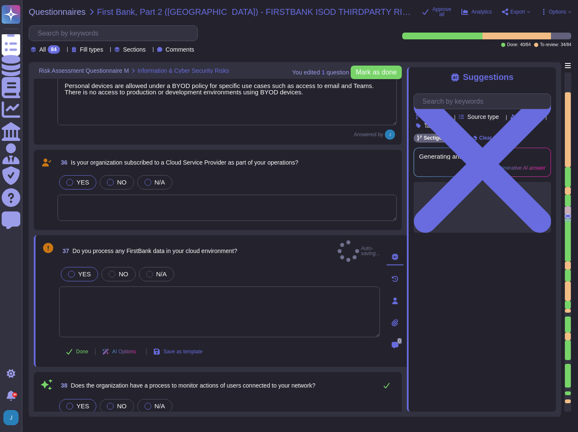
type textarea "Yes, our organization has a formal, standard patching process in place that inc…"
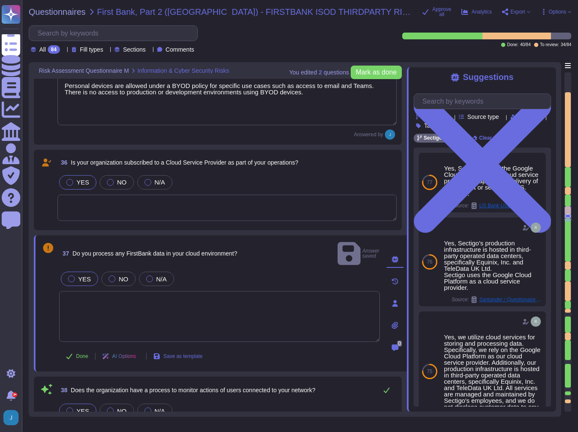
click at [224, 250] on span "Do you process any FirstBank data in your cloud environment?" at bounding box center [155, 253] width 165 height 7
click at [164, 250] on span "Do you process any FirstBank data in your cloud environment?" at bounding box center [155, 253] width 165 height 7
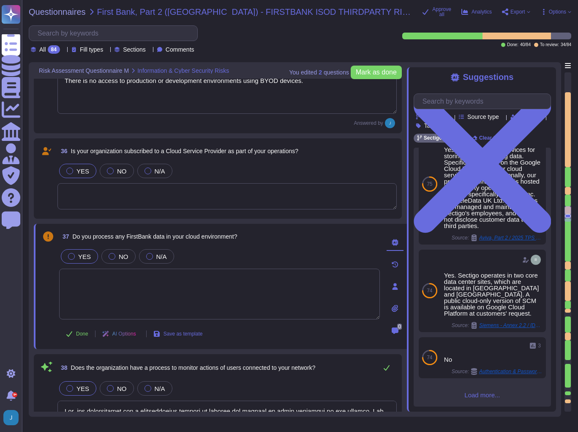
scroll to position [195, 0]
drag, startPoint x: 227, startPoint y: 240, endPoint x: 72, endPoint y: 237, distance: 154.8
click at [72, 237] on div "37 Do you process any FirstBank data in your cloud environment?" at bounding box center [219, 236] width 321 height 15
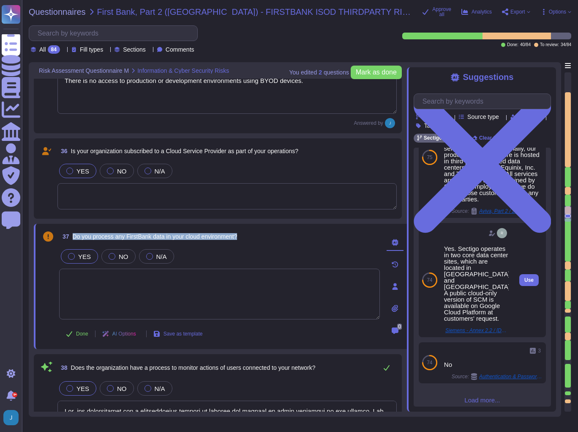
scroll to position [220, 0]
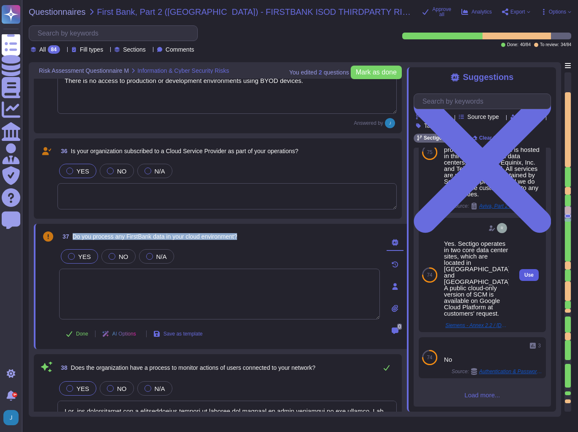
click at [525, 277] on span "Use" at bounding box center [529, 274] width 9 height 5
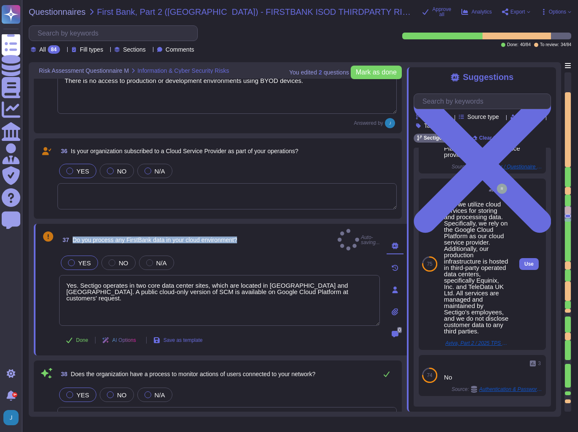
type textarea "Yes. Sectigo operates in two core data center sites, which are located in [GEOG…"
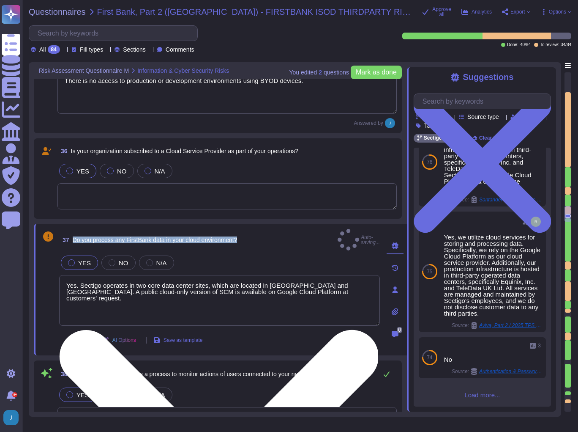
scroll to position [195, 0]
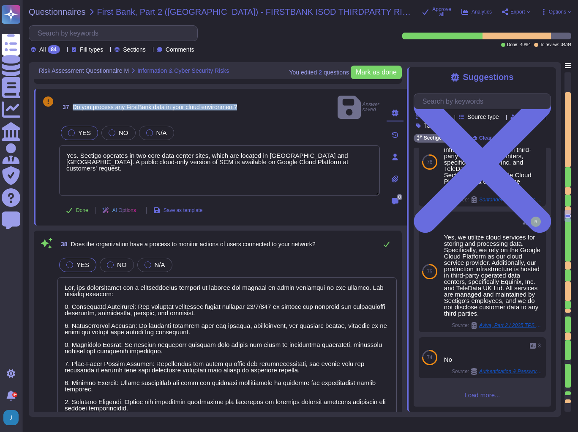
type textarea "Yes, Sectigo has established a secure development and testing process for all c…"
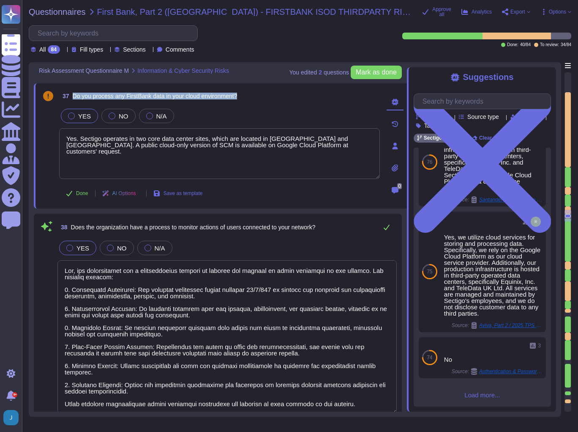
scroll to position [0, 0]
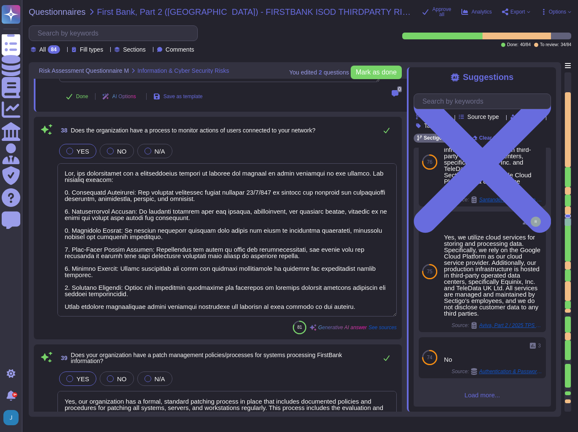
type textarea "Yes, there are sufficient measures in place to ensure that production data is n…"
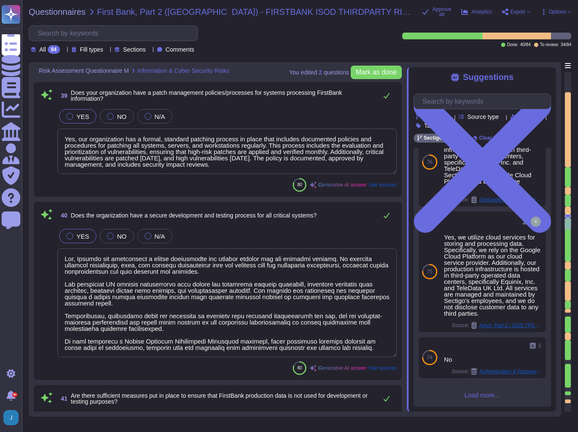
scroll to position [3619, 0]
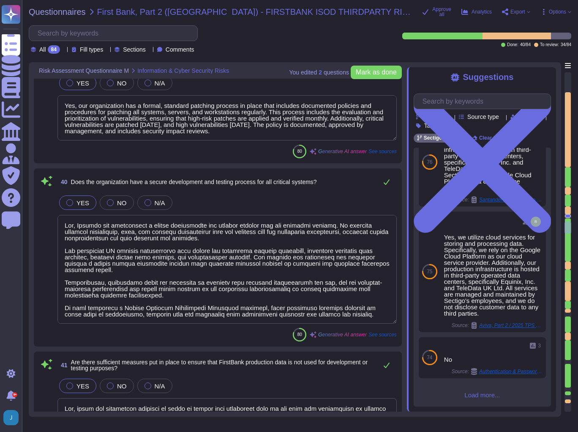
type textarea "Yes, we have implemented strong encryption protocols to ensure secure transmiss…"
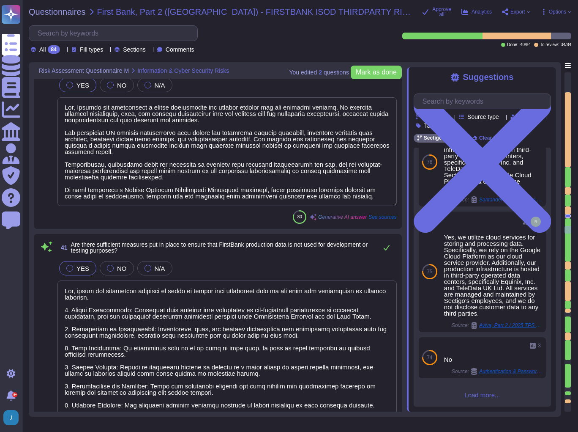
scroll to position [3788, 0]
type textarea "Yes, we have a Mobile Device Management (MDM) program in place that has been ap…"
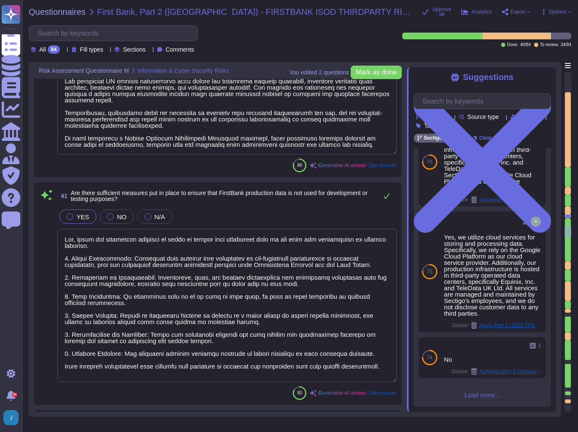
drag, startPoint x: 112, startPoint y: 373, endPoint x: 60, endPoint y: 236, distance: 146.5
click at [60, 236] on textarea at bounding box center [228, 305] width 340 height 153
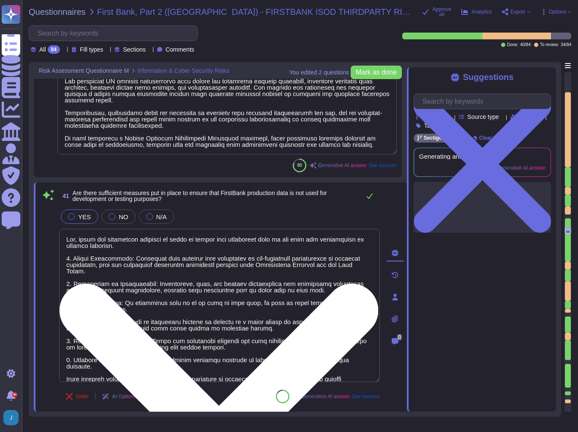
scroll to position [0, 0]
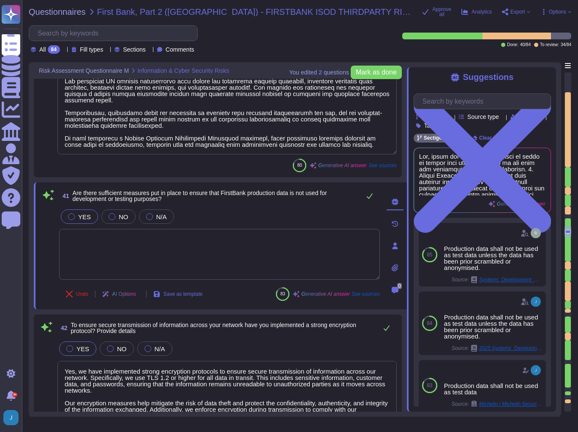
type textarea "Yes, there is a remote access policy in place that defines the requirements for…"
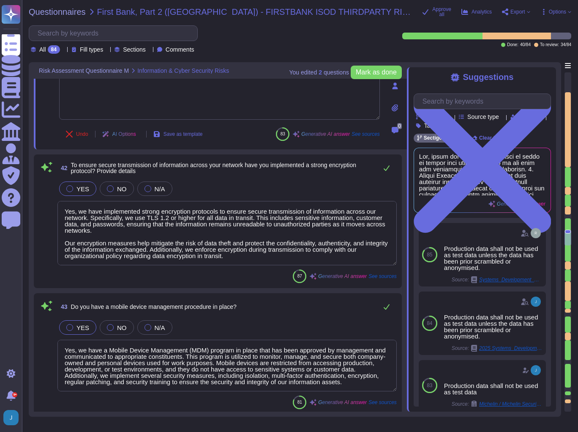
type textarea "For employee access, a VPN is required when accessing the organization's produc…"
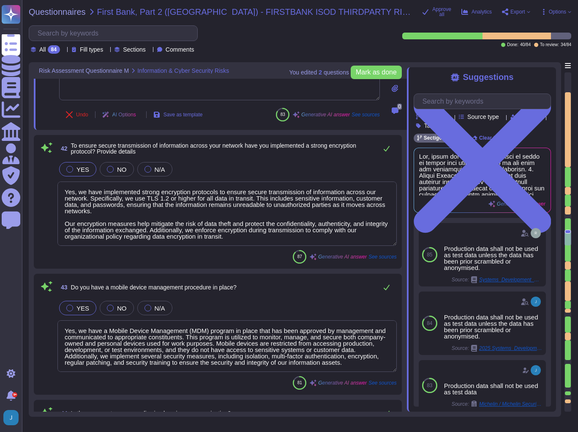
scroll to position [0, 0]
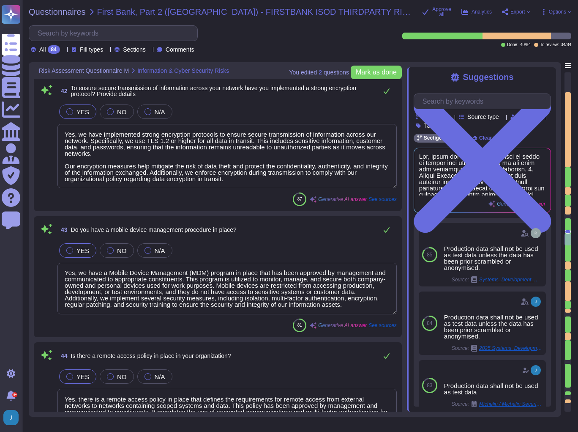
type textarea "Yes, there is a Wireless Security Policy in place that mandates wireless connec…"
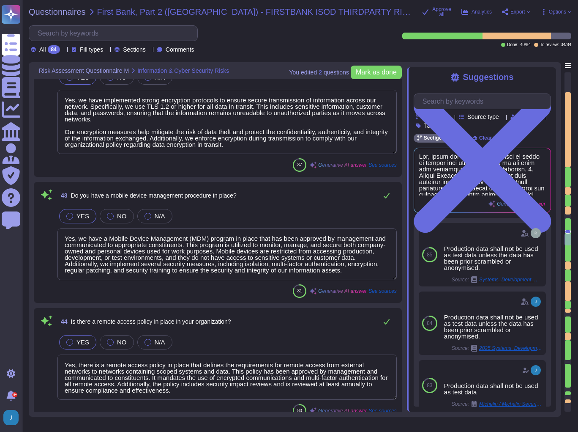
click at [104, 237] on textarea "Yes, we have a Mobile Device Management (MDM) program in place that has been ap…" at bounding box center [228, 254] width 340 height 52
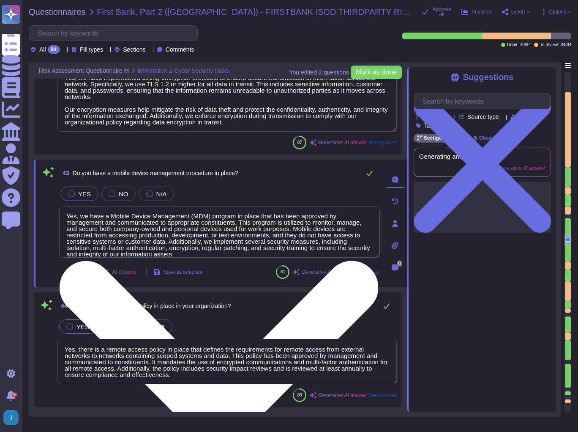
click at [104, 237] on textarea "Yes, we have a Mobile Device Management (MDM) program in place that has been ap…" at bounding box center [219, 232] width 321 height 52
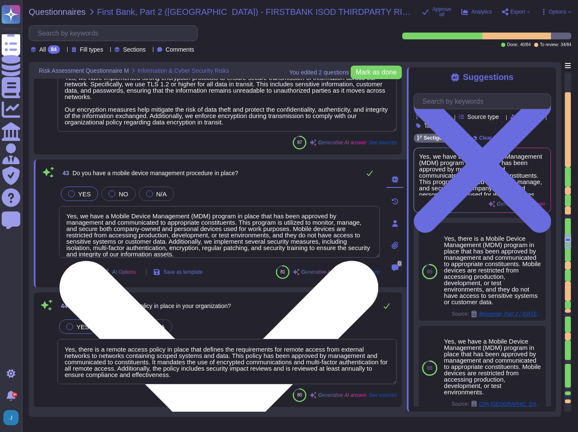
click at [104, 237] on textarea "Yes, we have a Mobile Device Management (MDM) program in place that has been ap…" at bounding box center [219, 232] width 321 height 52
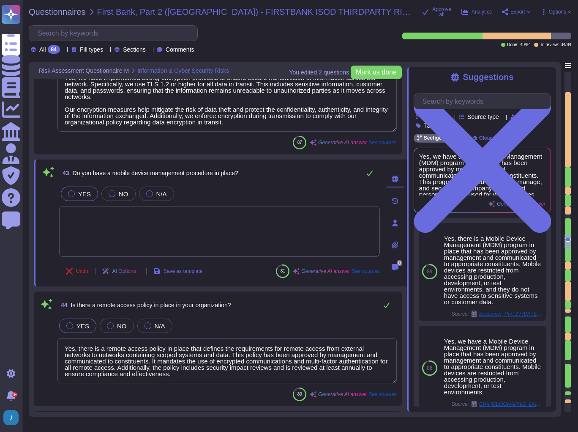
scroll to position [0, 0]
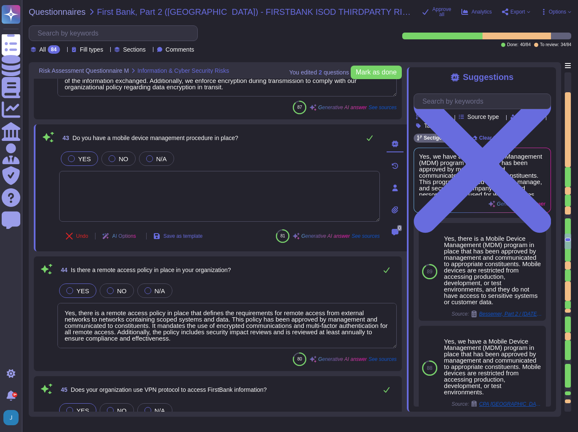
type textarea "Yes, guest wireless access in Sectigo's offices is segregated from Sectigo's in…"
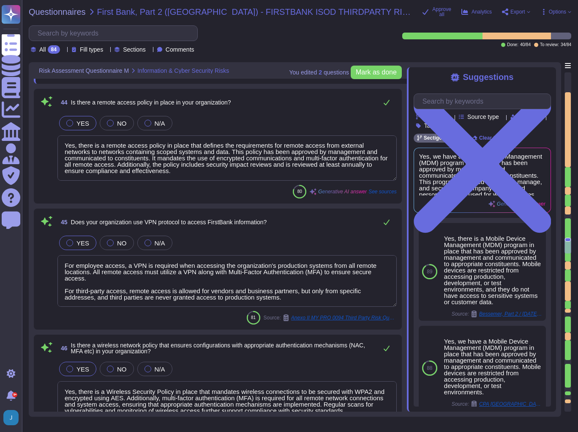
type textarea "Yes, our organization has a designated Chief Information Security Officer (CISO…"
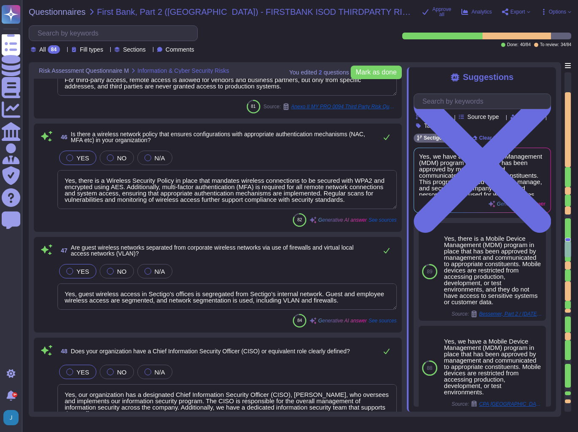
scroll to position [4465, 0]
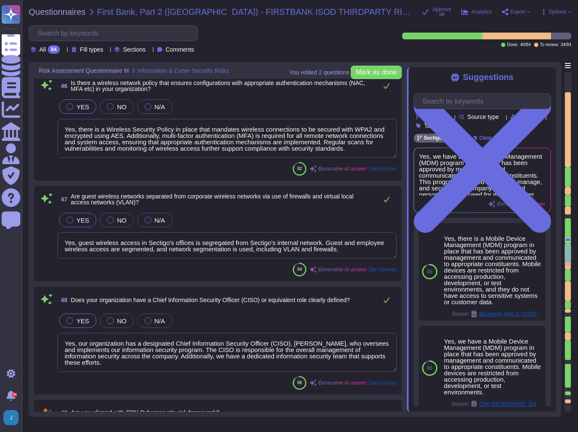
type textarea "Yes, our organization has developed and implemented a comprehensive risk manage…"
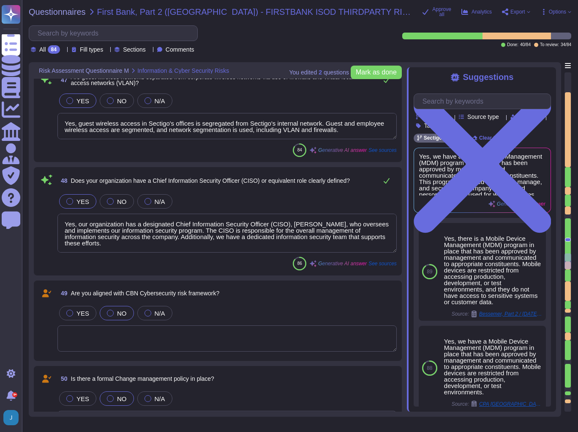
scroll to position [4634, 0]
type textarea "Yes, risk assessments are performed at least on an annual basis. The results ar…"
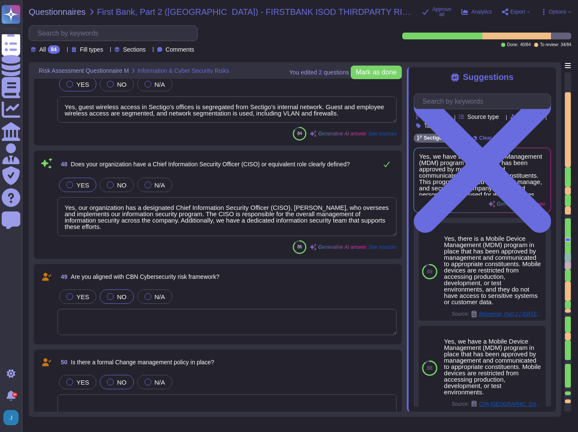
click at [93, 208] on textarea "Yes, our organization has a designated Chief Information Security Officer (CISO…" at bounding box center [228, 216] width 340 height 39
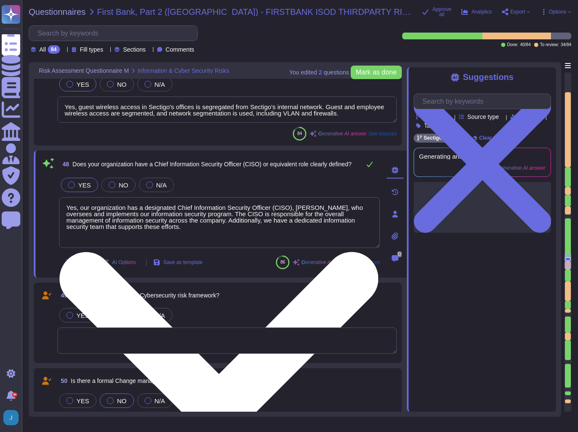
click at [93, 208] on textarea "Yes, our organization has a designated Chief Information Security Officer (CISO…" at bounding box center [219, 222] width 321 height 51
type textarea "Yes, risk assessments are performed at least on an annual basis. The results ar…"
click at [93, 208] on textarea "Yes, our organization has a designated Chief Information Security Officer (CISO…" at bounding box center [219, 222] width 321 height 51
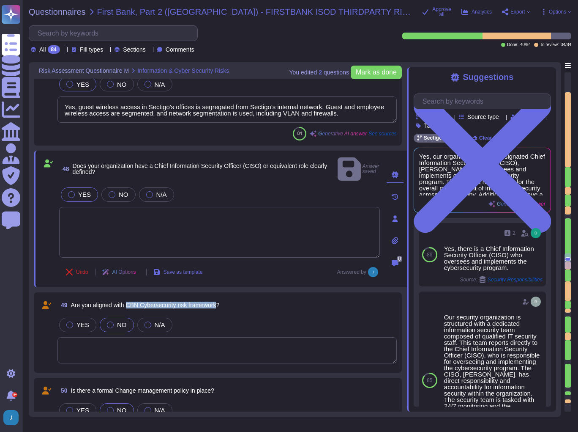
drag, startPoint x: 128, startPoint y: 292, endPoint x: 218, endPoint y: 293, distance: 90.5
click at [218, 301] on span "Are you aligned with CBN Cybersecurity risk framework?" at bounding box center [145, 304] width 149 height 7
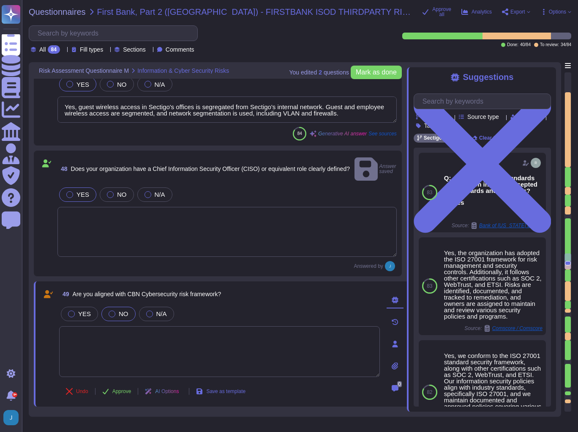
click at [143, 290] on span "Are you aligned with CBN Cybersecurity risk framework?" at bounding box center [147, 293] width 149 height 7
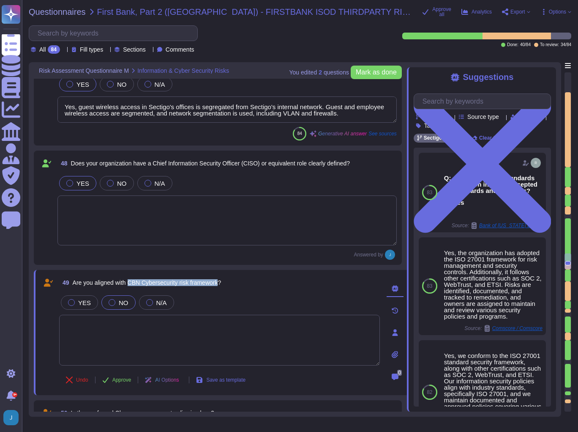
drag, startPoint x: 131, startPoint y: 281, endPoint x: 220, endPoint y: 281, distance: 88.8
click at [220, 281] on span "Are you aligned with CBN Cybersecurity risk framework?" at bounding box center [147, 282] width 149 height 7
click at [291, 293] on div "YES NO N/A" at bounding box center [219, 302] width 321 height 18
drag, startPoint x: 240, startPoint y: 282, endPoint x: 69, endPoint y: 283, distance: 171.2
click at [69, 283] on div "49 Are you aligned with CBN Cybersecurity risk framework?" at bounding box center [219, 282] width 321 height 15
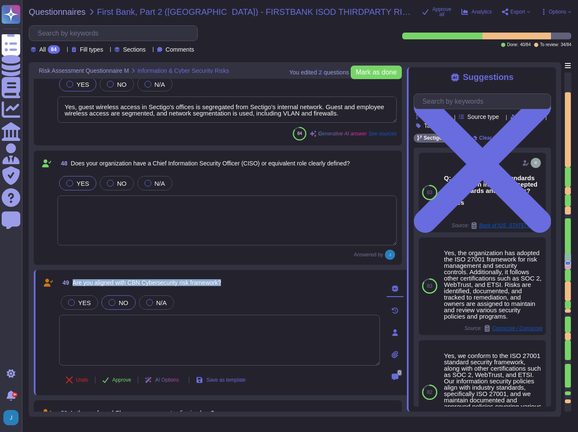
click at [161, 281] on span "Are you aligned with CBN Cybersecurity risk framework?" at bounding box center [147, 282] width 149 height 7
drag, startPoint x: 264, startPoint y: 288, endPoint x: 73, endPoint y: 284, distance: 191.1
click at [73, 284] on div "49 Are you aligned with CBN Cybersecurity risk framework?" at bounding box center [219, 282] width 321 height 15
copy span "Are you aligned with CBN Cybersecurity risk framework?"
click at [468, 103] on input "text" at bounding box center [485, 101] width 132 height 15
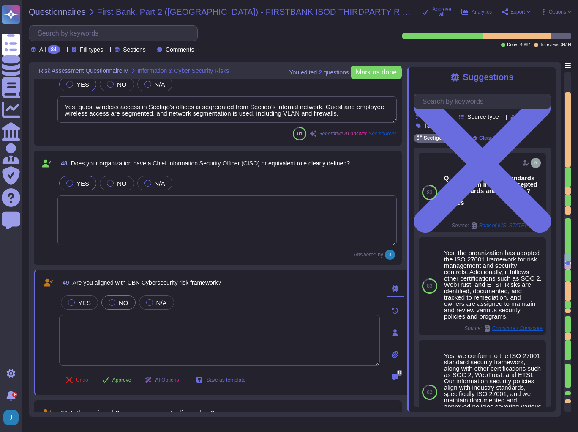
click at [229, 335] on textarea at bounding box center [219, 340] width 321 height 51
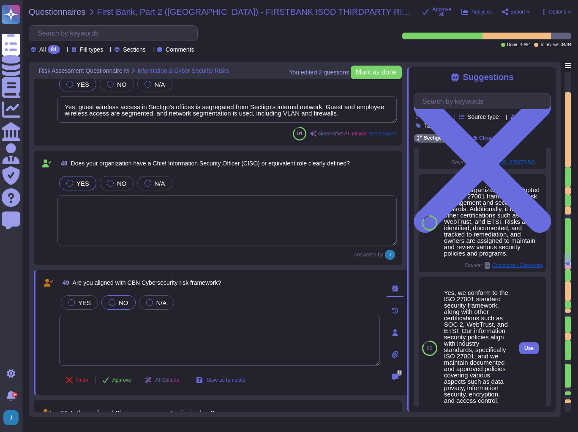
scroll to position [68, 0]
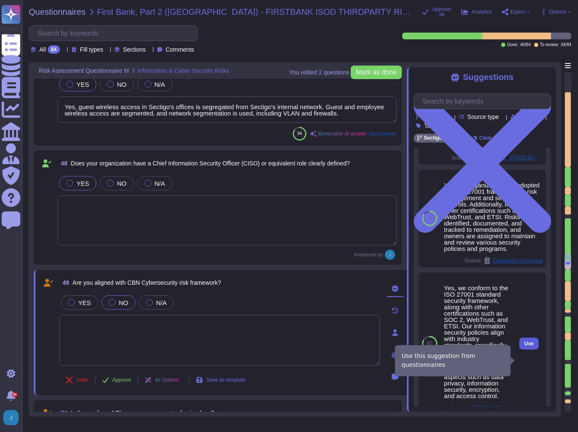
click at [525, 346] on span "Use" at bounding box center [529, 343] width 9 height 5
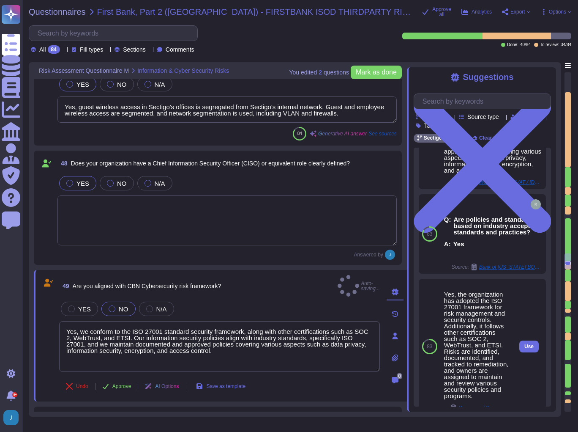
type textarea "Yes, we conform to the ISO 27001 standard security framework, along with other …"
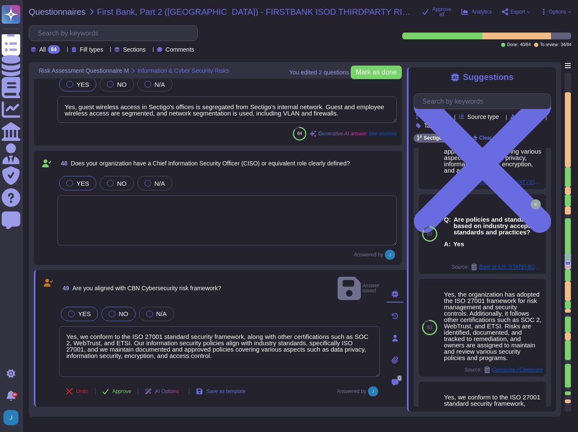
click at [74, 310] on div at bounding box center [71, 313] width 7 height 7
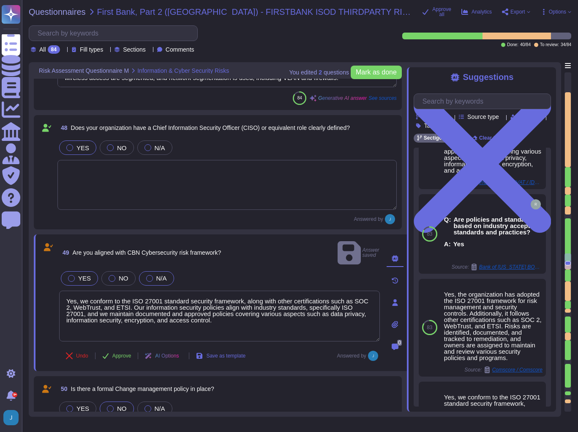
type textarea "Yes, risk assessments are performed at least on an annual basis. The results ar…"
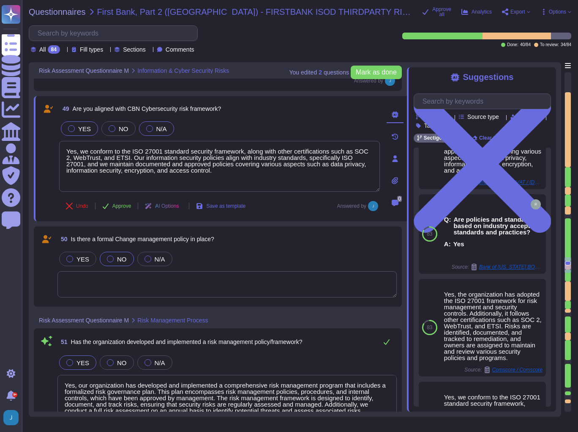
type textarea "Yes, risk mitigation strategies and plans are clearly documented. Privacy risks…"
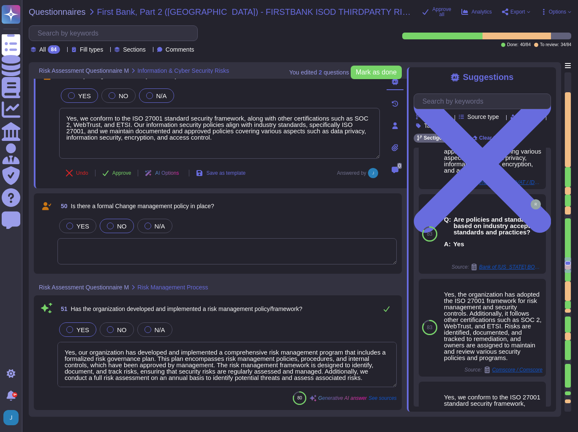
scroll to position [4837, 0]
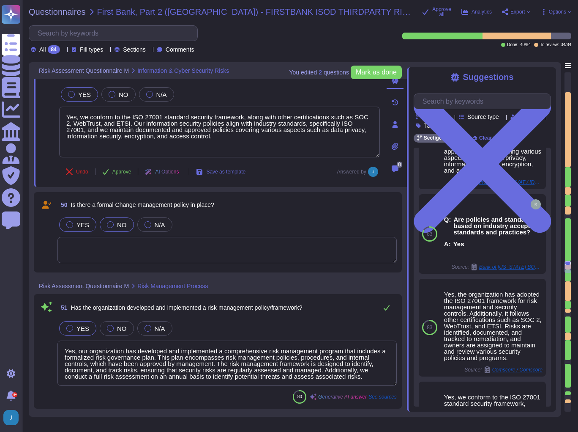
click at [74, 223] on label "YES" at bounding box center [77, 224] width 23 height 7
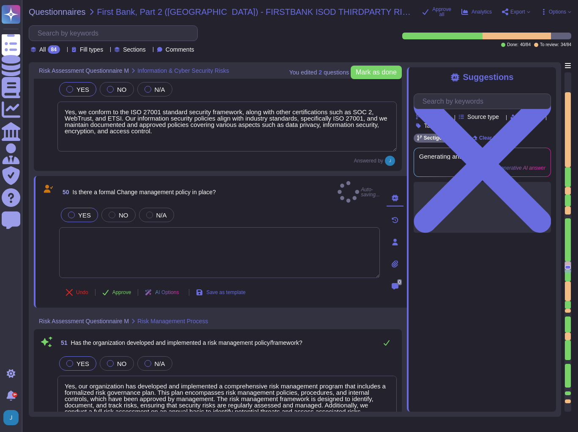
type textarea "Yes, risk mitigation strategies and plans are clearly documented. Privacy risks…"
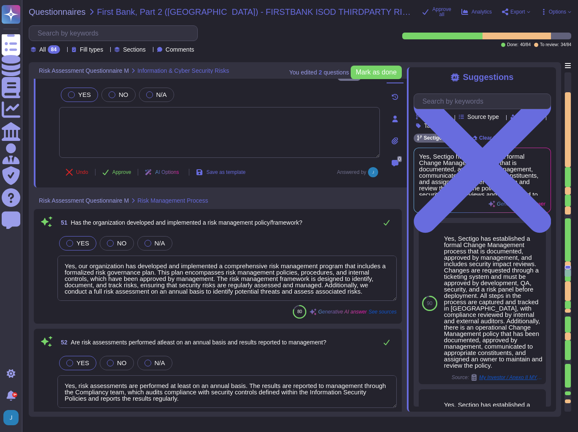
scroll to position [4972, 0]
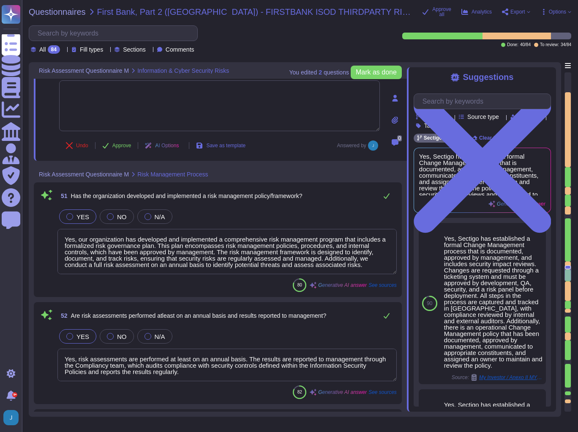
click at [96, 248] on textarea "Yes, our organization has developed and implemented a comprehensive risk manage…" at bounding box center [228, 251] width 340 height 45
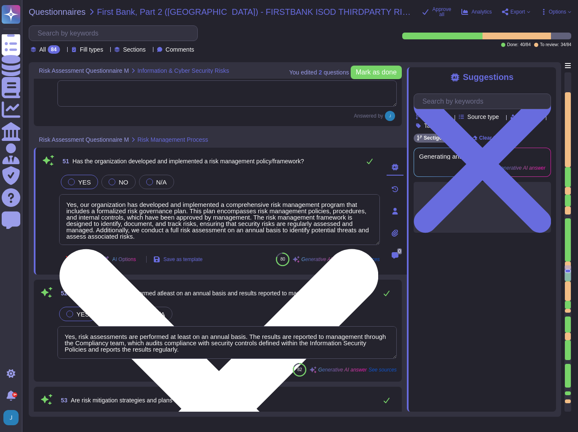
click at [96, 249] on div "AI Options" at bounding box center [121, 259] width 51 height 20
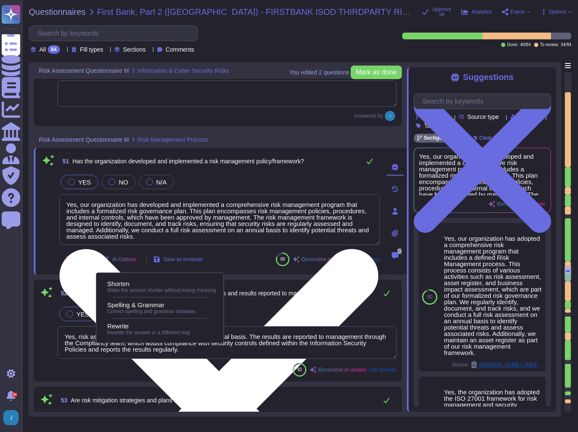
click at [96, 249] on div "AI Options" at bounding box center [121, 259] width 51 height 20
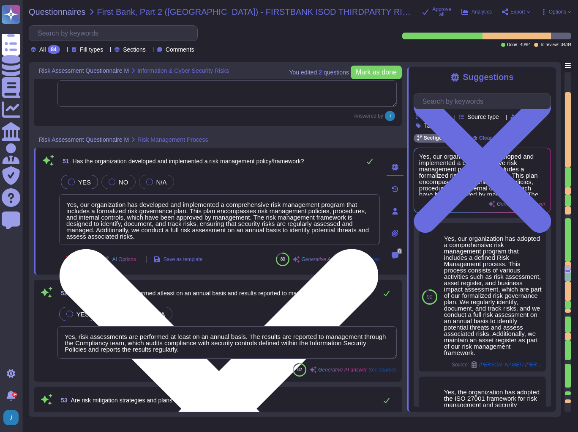
click at [91, 223] on textarea "Yes, our organization has developed and implemented a comprehensive risk manage…" at bounding box center [219, 219] width 321 height 51
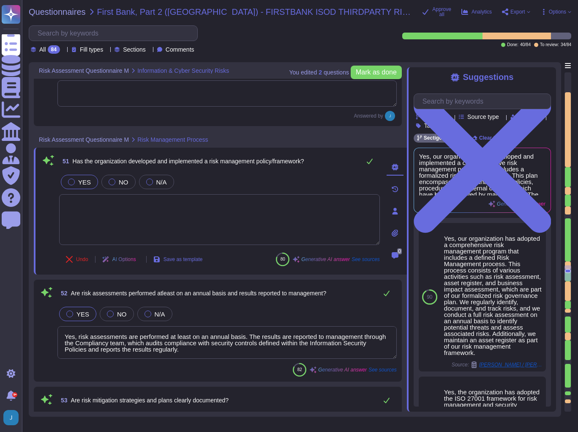
click at [119, 335] on textarea "Yes, risk assessments are performed at least on an annual basis. The results ar…" at bounding box center [228, 342] width 340 height 33
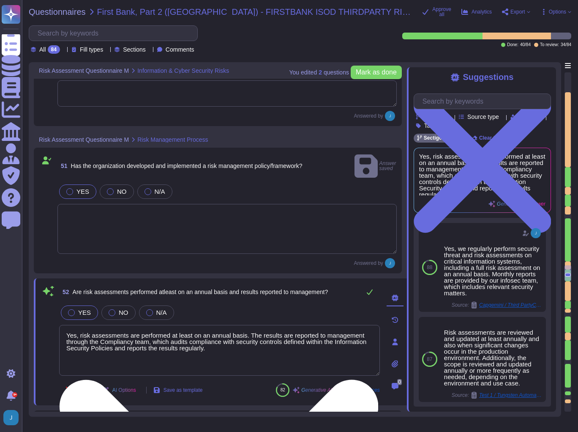
click at [119, 335] on textarea "Yes, risk assessments are performed at least on an annual basis. The results ar…" at bounding box center [219, 350] width 321 height 51
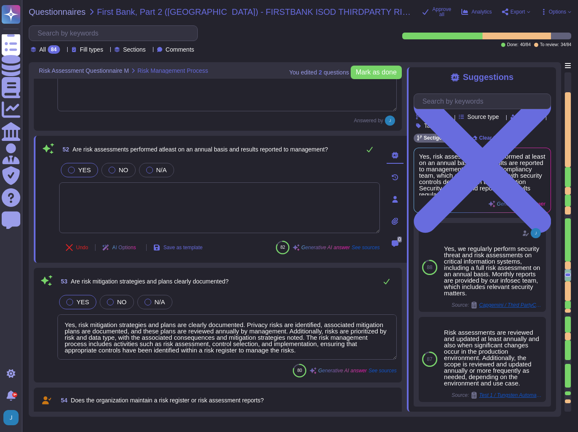
scroll to position [5108, 0]
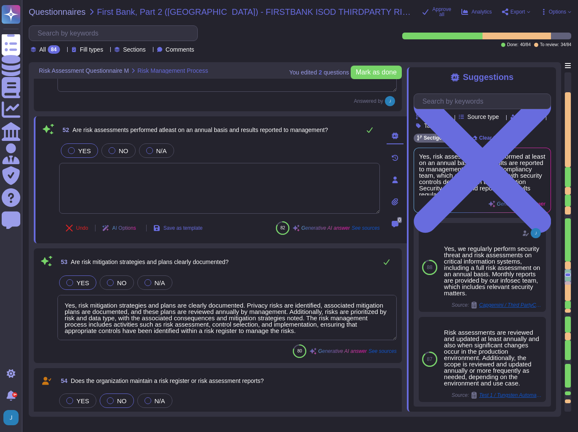
click at [116, 324] on textarea "Yes, risk mitigation strategies and plans are clearly documented. Privacy risks…" at bounding box center [228, 317] width 340 height 45
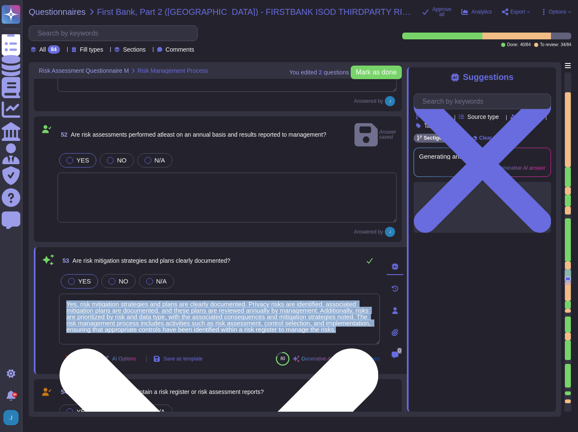
click at [116, 324] on div "Yes, risk mitigation strategies and plans are clearly documented. Privacy risks…" at bounding box center [219, 319] width 321 height 52
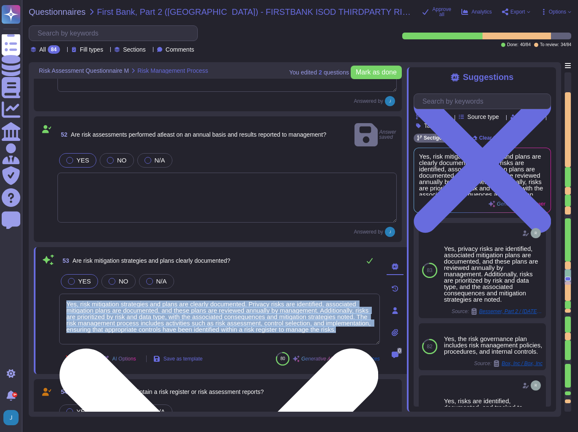
click at [103, 299] on textarea "Yes, risk mitigation strategies and plans are clearly documented. Privacy risks…" at bounding box center [219, 318] width 321 height 51
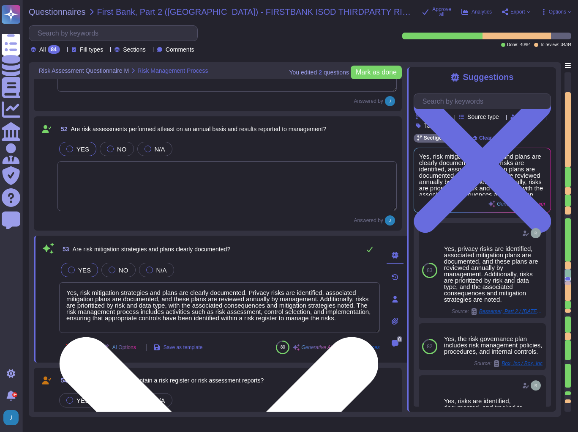
click at [96, 312] on textarea "Yes, risk mitigation strategies and plans are clearly documented. Privacy risks…" at bounding box center [219, 307] width 321 height 51
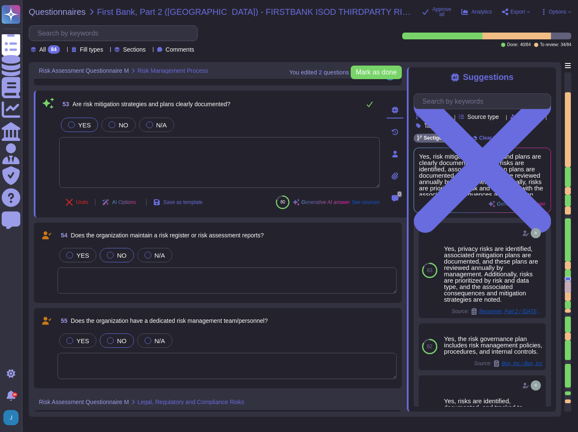
scroll to position [5277, 0]
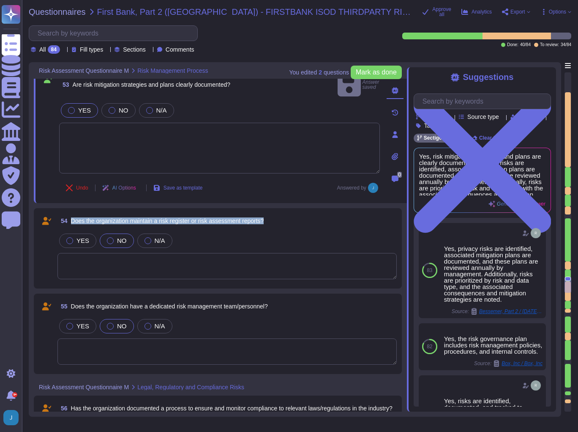
drag, startPoint x: 278, startPoint y: 210, endPoint x: 72, endPoint y: 211, distance: 205.9
click at [72, 213] on div "54 Does the organization maintain a risk register or risk assessment reports?" at bounding box center [228, 220] width 340 height 15
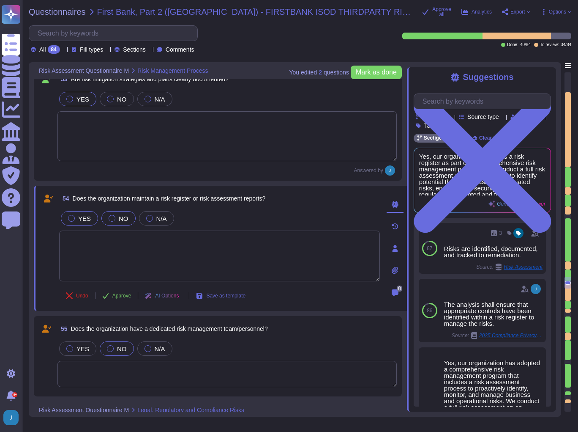
click at [80, 216] on span "YES" at bounding box center [84, 218] width 13 height 7
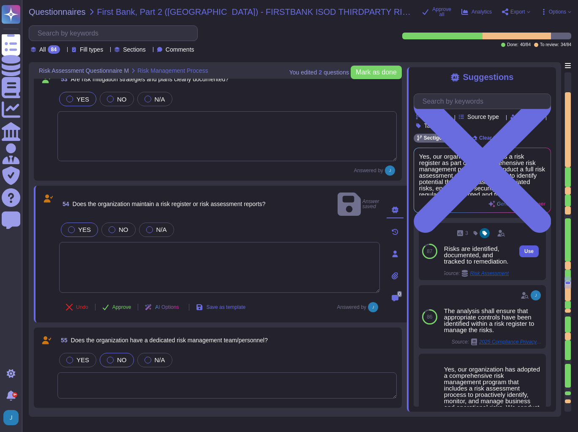
click at [530, 257] on button "Use" at bounding box center [529, 251] width 19 height 12
type textarea "Risks are identified, documented, and tracked to remediation."
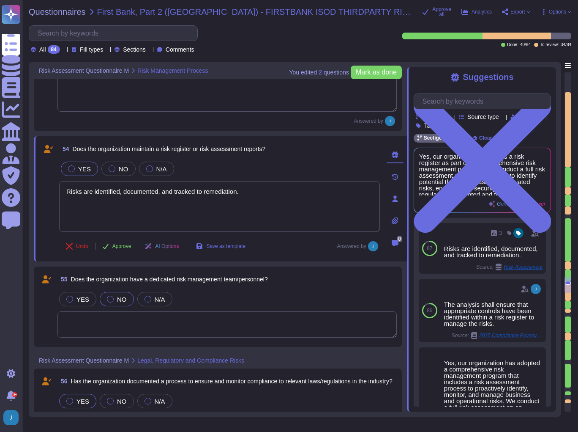
type textarea "Yes, there is a documented process in place to review and update policies based…"
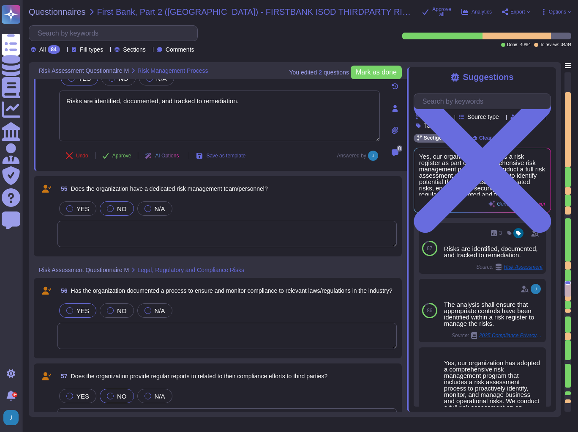
scroll to position [5412, 0]
click at [80, 208] on span "YES" at bounding box center [83, 208] width 13 height 7
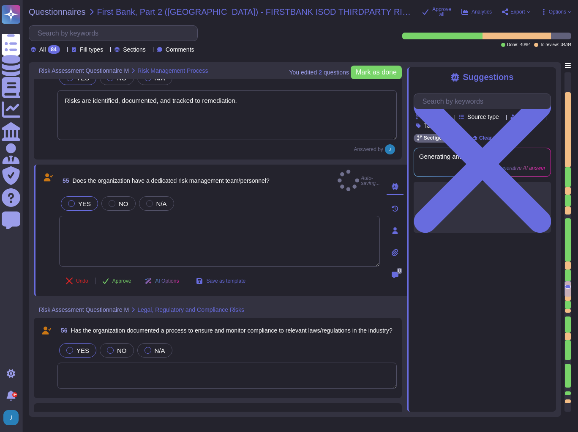
type textarea "Yes, there is a documented process in place to review and update policies based…"
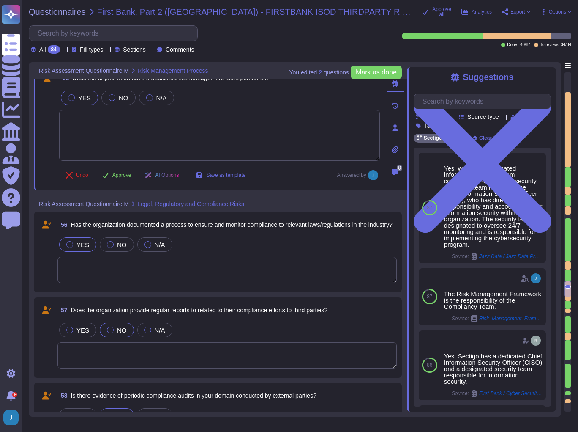
scroll to position [5547, 0]
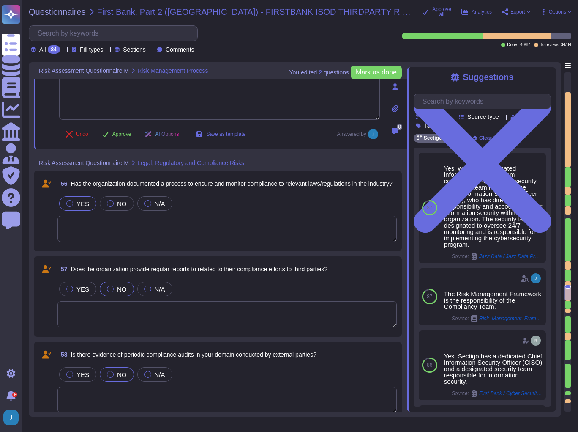
type textarea "Yes, Sectigo has implemented a documented process to stay up-to-date with chang…"
click at [81, 286] on span "YES" at bounding box center [83, 288] width 13 height 7
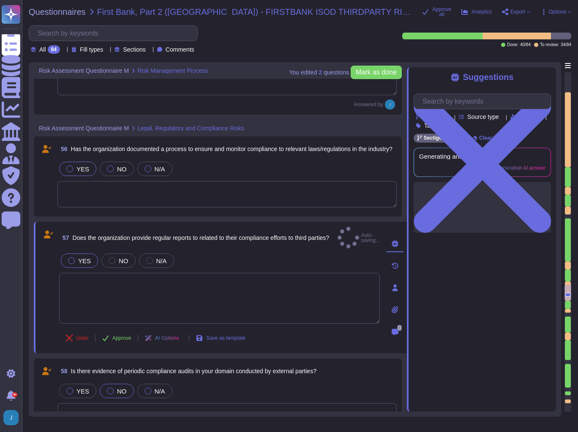
type textarea "Yes, Sectigo has implemented a documented process to stay up-to-date with chang…"
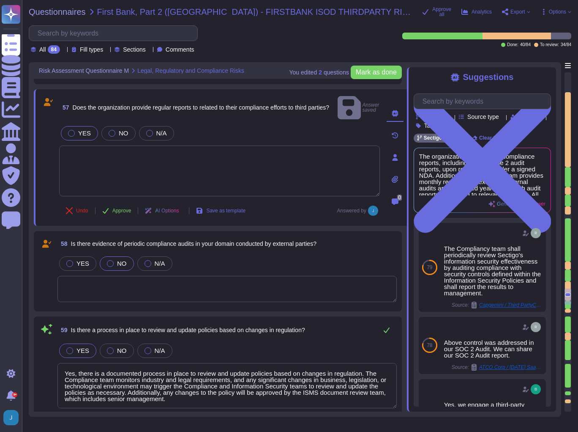
scroll to position [5683, 0]
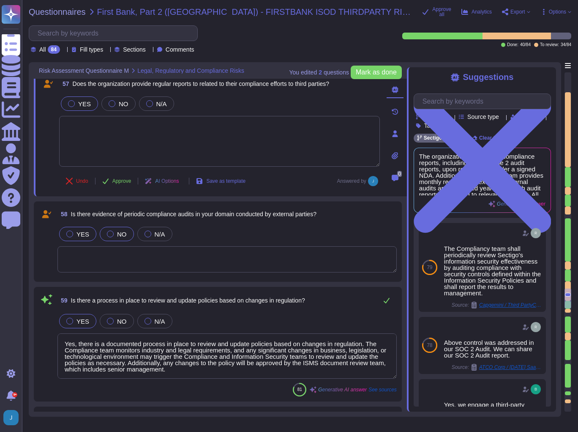
click at [77, 237] on span "YES" at bounding box center [83, 233] width 13 height 7
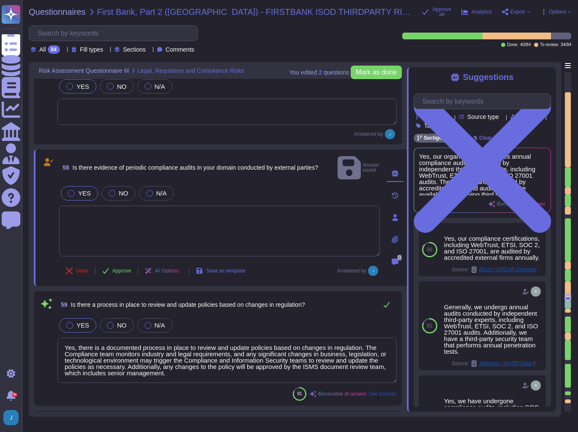
scroll to position [5716, 0]
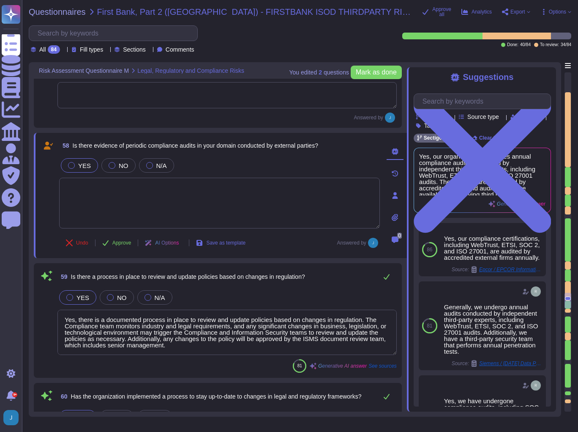
click at [150, 336] on textarea "Yes, there is a documented process in place to review and update policies based…" at bounding box center [228, 331] width 340 height 45
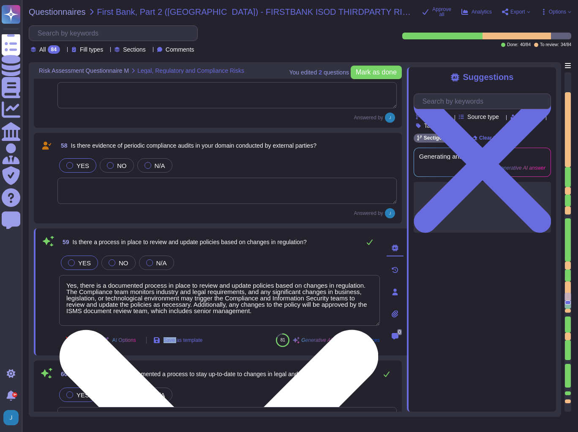
scroll to position [0, 0]
click at [146, 336] on div "AI Options" at bounding box center [121, 340] width 51 height 20
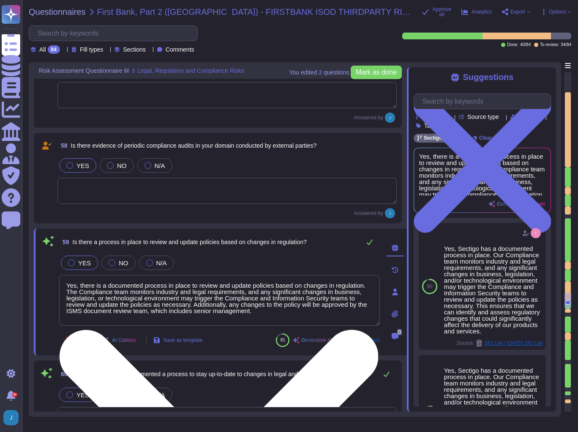
click at [142, 301] on textarea "Yes, there is a documented process in place to review and update policies based…" at bounding box center [219, 300] width 321 height 51
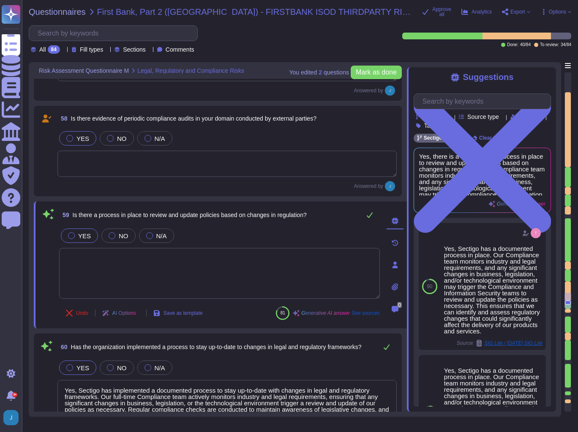
type textarea "Yes, the organization has a formal process to communicate significant changes t…"
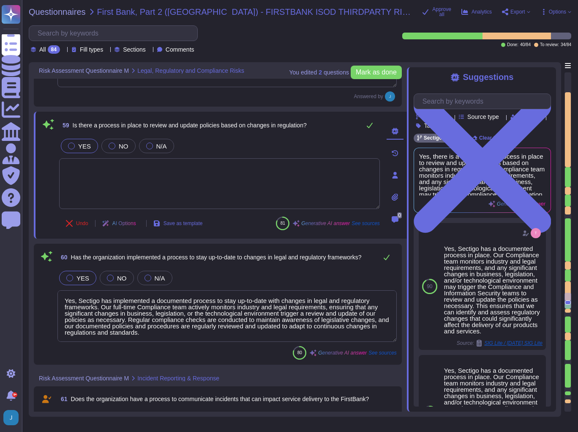
scroll to position [5886, 0]
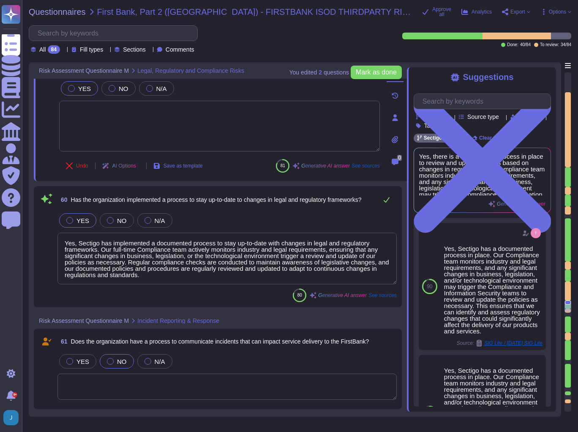
type textarea "Yes, we have an internal incident response team that is overseen by our Chief I…"
click at [115, 261] on textarea "Yes, Sectigo has implemented a documented process to stay up-to-date with chang…" at bounding box center [228, 259] width 340 height 52
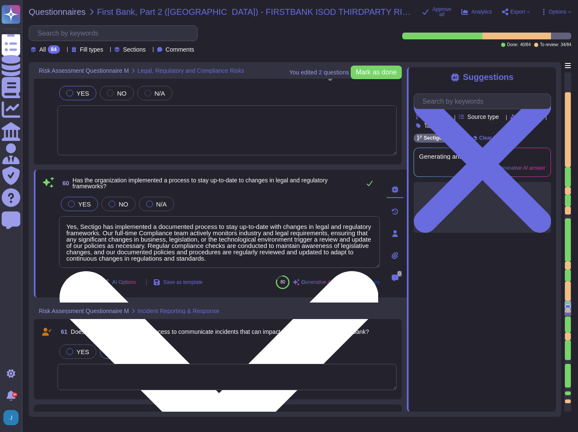
click at [115, 261] on textarea "Yes, Sectigo has implemented a documented process to stay up-to-date with chang…" at bounding box center [219, 242] width 321 height 52
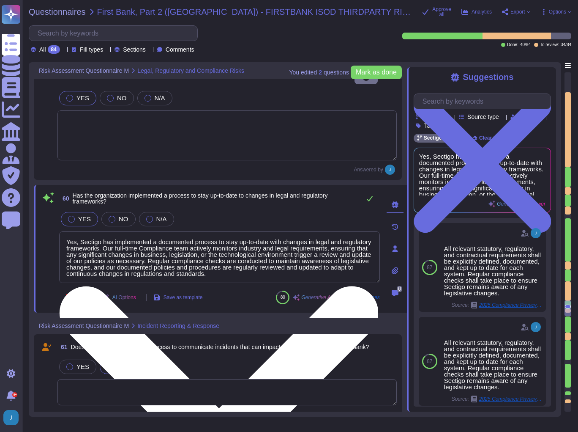
click at [115, 261] on textarea "Yes, Sectigo has implemented a documented process to stay up-to-date with chang…" at bounding box center [219, 257] width 321 height 52
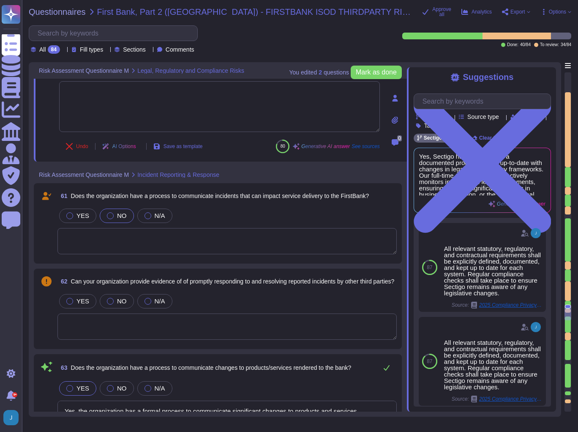
scroll to position [6055, 0]
type textarea "Yes, our organization has developed and maintained a formal Incident Management…"
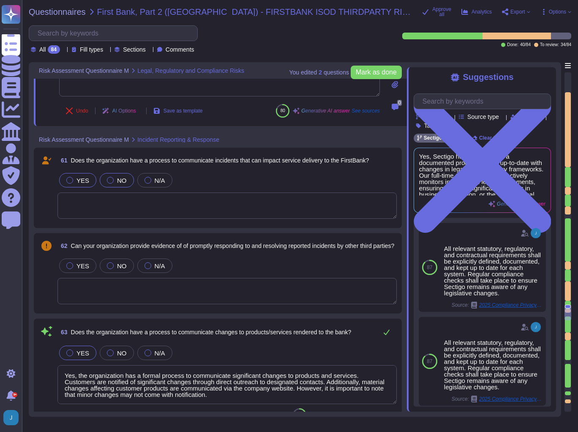
click at [66, 177] on label "YES" at bounding box center [77, 180] width 23 height 7
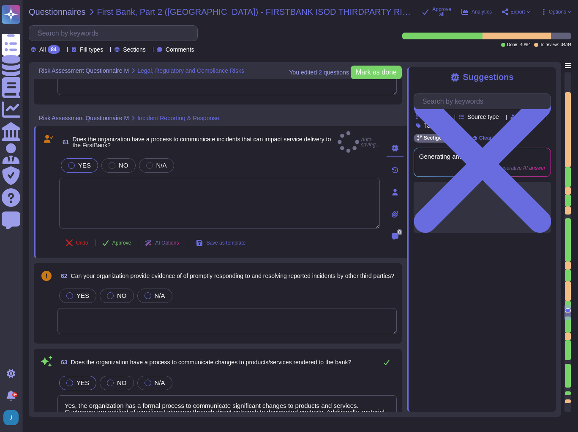
type textarea "Yes, our organization has developed and maintained a formal Incident Management…"
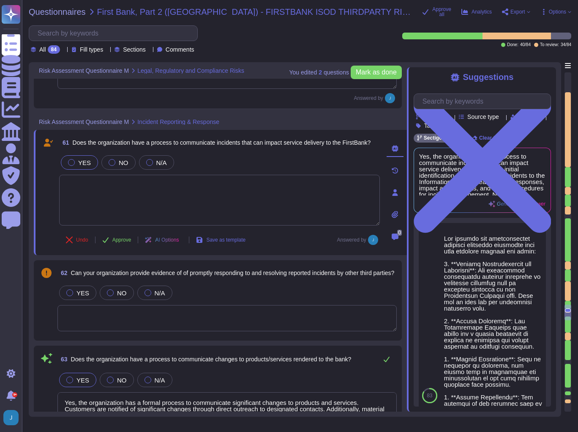
click at [95, 276] on span "Can your organization provide evidence of of promptly responding to and resolvi…" at bounding box center [233, 273] width 324 height 6
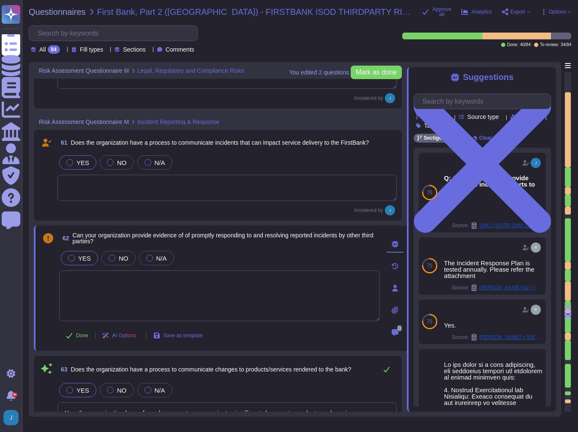
click at [79, 255] on span "YES" at bounding box center [84, 258] width 13 height 7
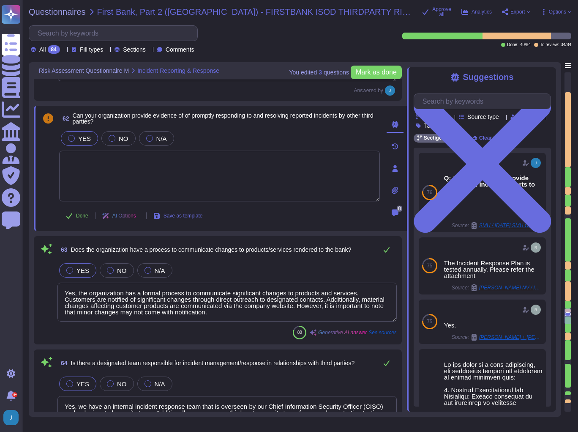
type textarea "Notification, if it occurs, will depend on the nature of the incident."
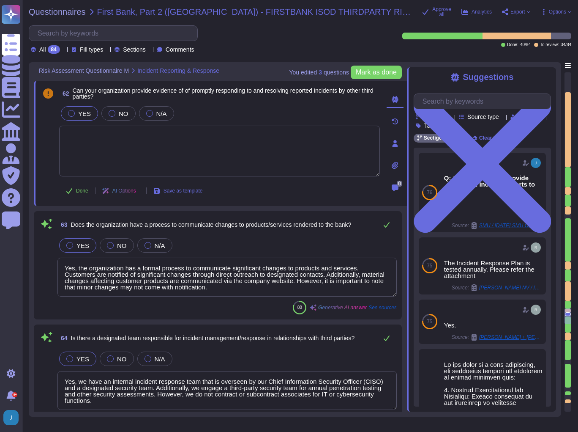
scroll to position [6190, 0]
click at [159, 278] on textarea "Yes, the organization has a formal process to communicate significant changes t…" at bounding box center [228, 276] width 340 height 39
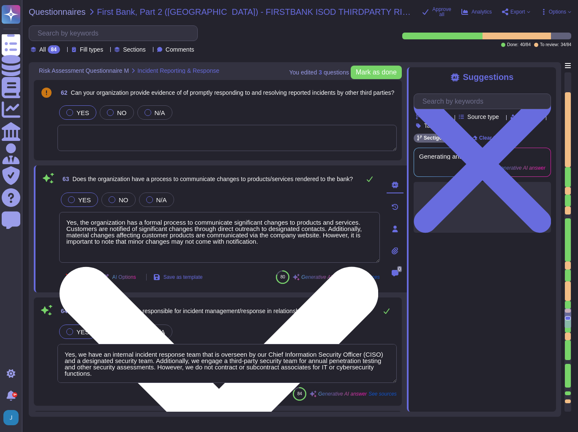
click at [159, 278] on icon at bounding box center [156, 277] width 7 height 7
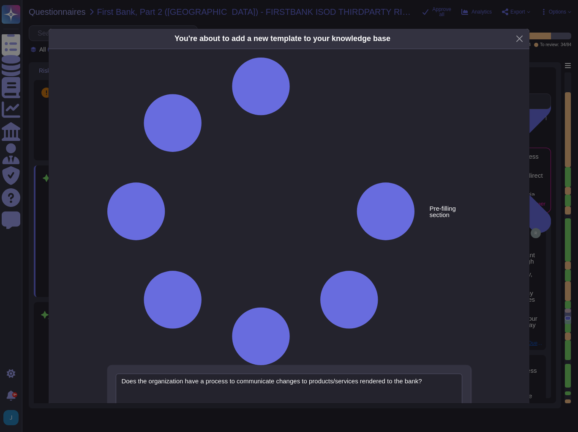
type textarea "Does the organization have a process to communicate changes to products/service…"
type textarea "Yes, the organization has a formal process to communicate significant changes t…"
click at [525, 35] on button "Close" at bounding box center [519, 38] width 13 height 13
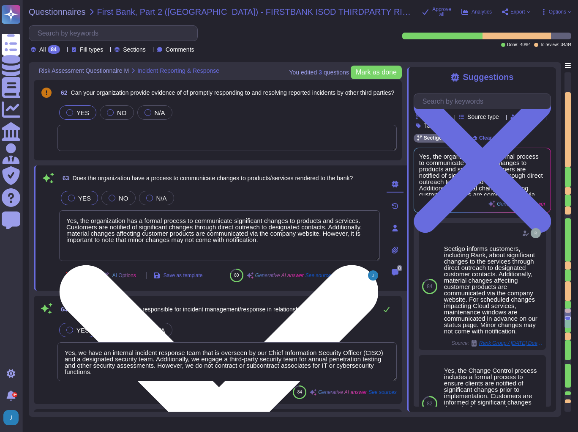
click at [167, 227] on textarea "Yes, the organization has a formal process to communicate significant changes t…" at bounding box center [219, 235] width 321 height 51
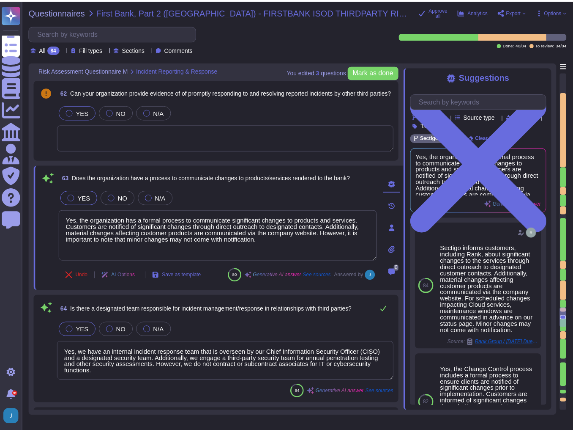
scroll to position [0, 0]
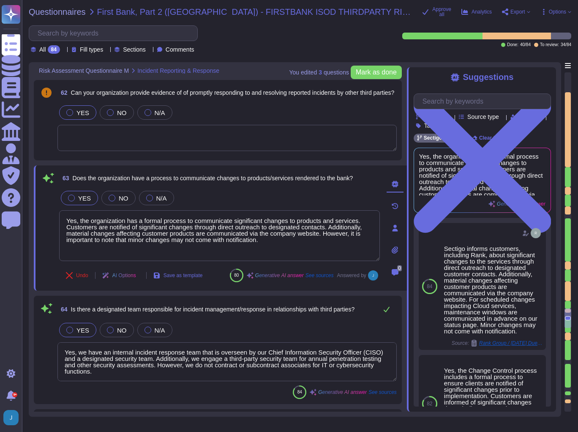
click at [264, 34] on div "All 84 Fill types Sections Comments" at bounding box center [206, 39] width 355 height 28
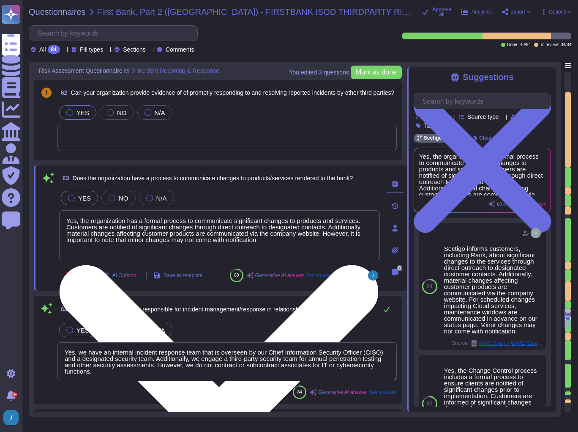
click at [165, 231] on textarea "Yes, the organization has a formal process to communicate significant changes t…" at bounding box center [219, 235] width 321 height 51
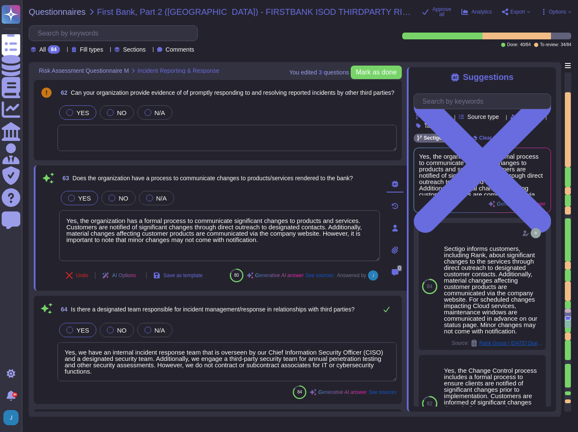
click at [268, 42] on div "All 84 Fill types Sections Comments" at bounding box center [206, 39] width 355 height 28
click at [556, 10] on span "Options" at bounding box center [557, 11] width 17 height 5
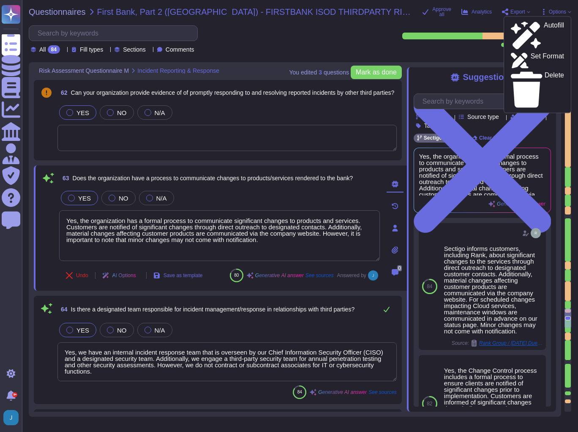
drag, startPoint x: 339, startPoint y: 36, endPoint x: 333, endPoint y: 36, distance: 5.5
click at [339, 36] on div "All 84 Fill types Sections Comments" at bounding box center [206, 39] width 355 height 28
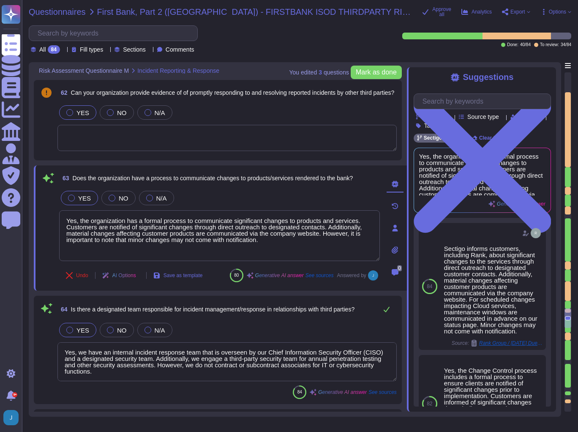
click at [74, 11] on span "Questionnaires" at bounding box center [57, 12] width 57 height 8
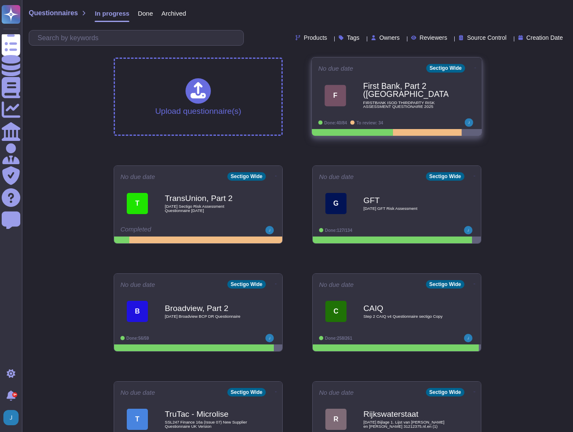
click at [401, 90] on b "First Bank, Part 2 ([GEOGRAPHIC_DATA])" at bounding box center [405, 90] width 85 height 16
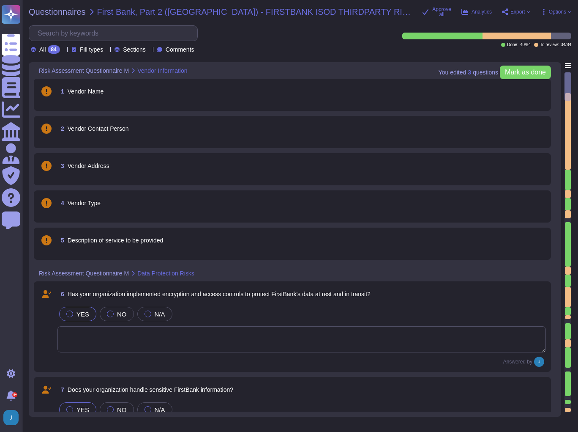
click at [527, 11] on icon at bounding box center [528, 11] width 3 height 3
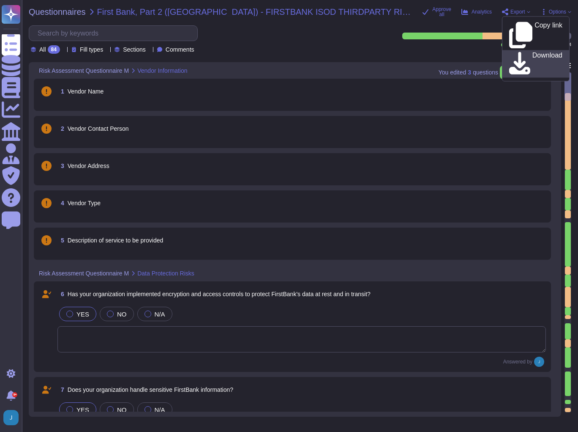
click at [533, 52] on p "Download" at bounding box center [548, 64] width 30 height 24
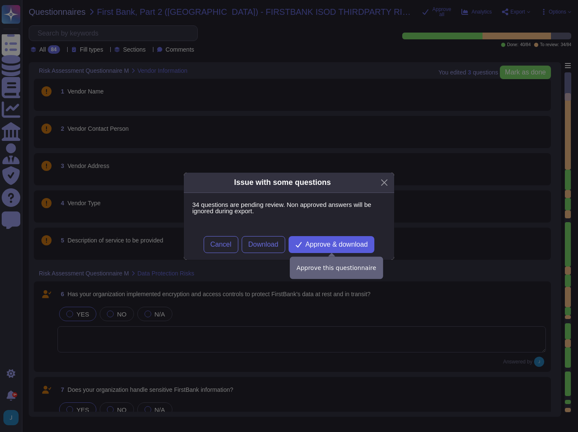
click at [350, 244] on span "Approve & download" at bounding box center [337, 244] width 63 height 7
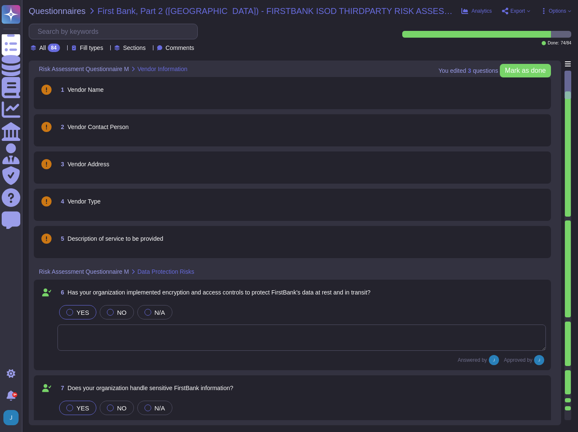
click at [444, 294] on div "6 Has your organization implemented encryption and access controls to protect F…" at bounding box center [302, 292] width 489 height 15
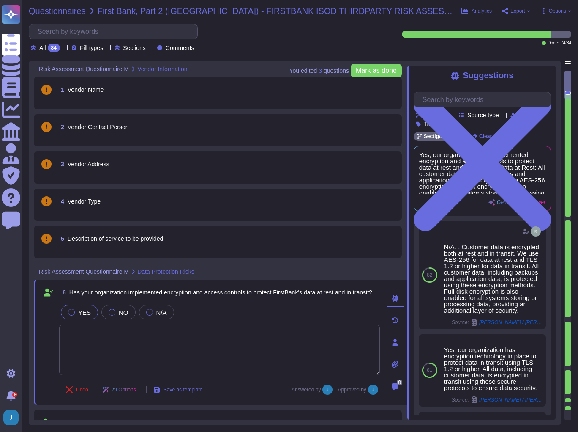
click at [38, 9] on span "Questionnaires" at bounding box center [57, 11] width 57 height 8
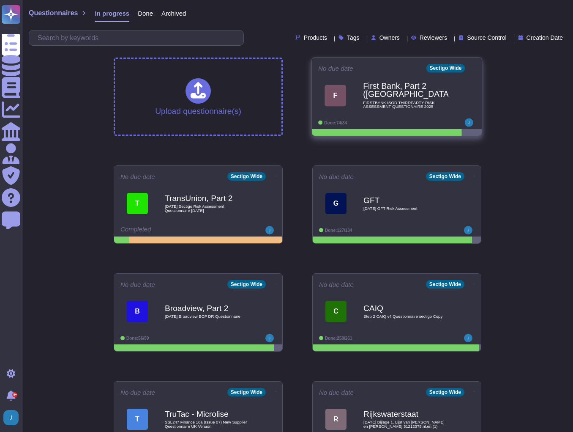
click at [475, 69] on icon at bounding box center [476, 68] width 2 height 2
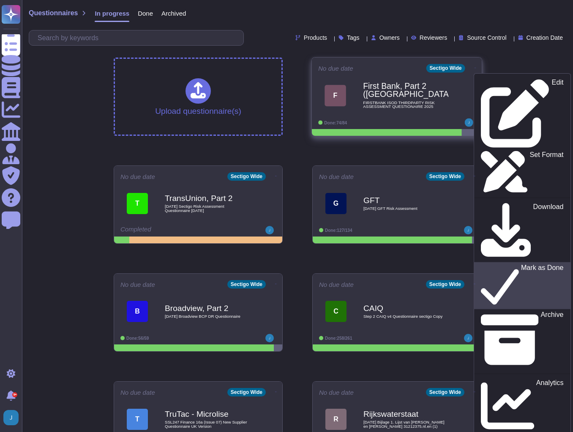
click at [521, 264] on p "Mark as Done" at bounding box center [542, 285] width 43 height 43
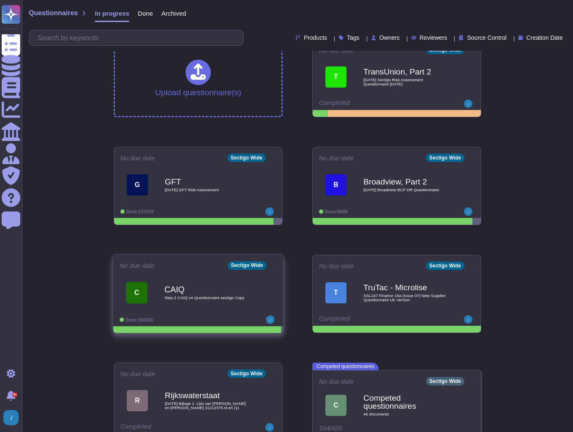
scroll to position [33, 0]
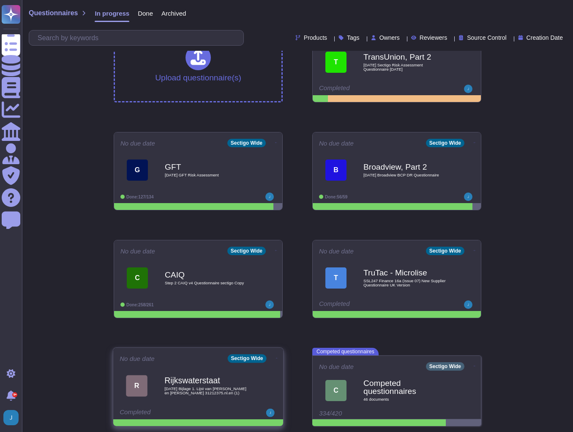
click at [276, 357] on icon at bounding box center [277, 358] width 2 height 2
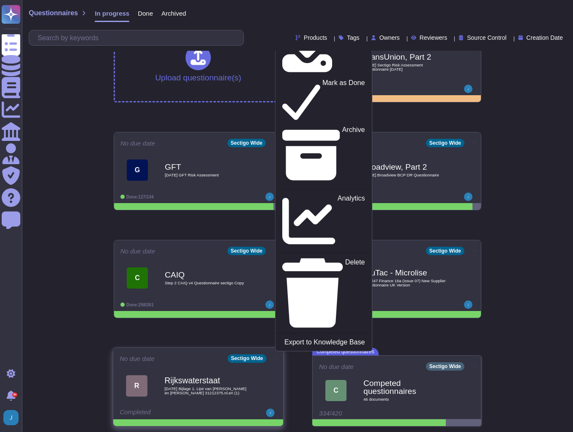
click at [229, 382] on b "Rijkswaterstaat" at bounding box center [206, 380] width 85 height 8
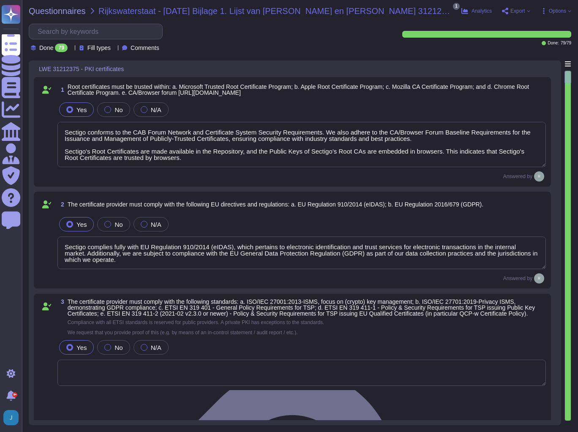
type textarea "Sectigo conforms to the CAB Forum Network and Certificate System Security Requi…"
type textarea "Sectigo complies fully with EU Regulation 910/2014 (eIDAS), which pertains to e…"
type textarea "We utilize TLS 1.2 or higher for all data in transit, ensuring compliance with …"
type textarea "We maintain ISO 27001 certification, along with other certifications such as SO…"
